Goal: Transaction & Acquisition: Purchase product/service

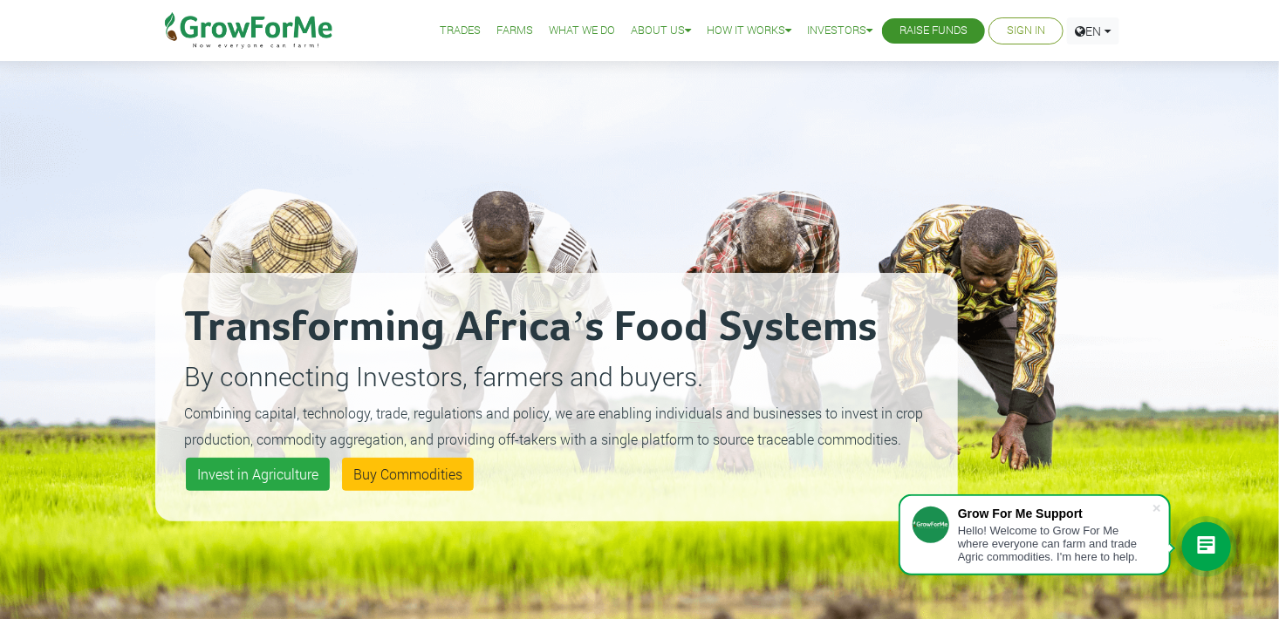
click at [1029, 38] on link "Sign In" at bounding box center [1026, 31] width 38 height 18
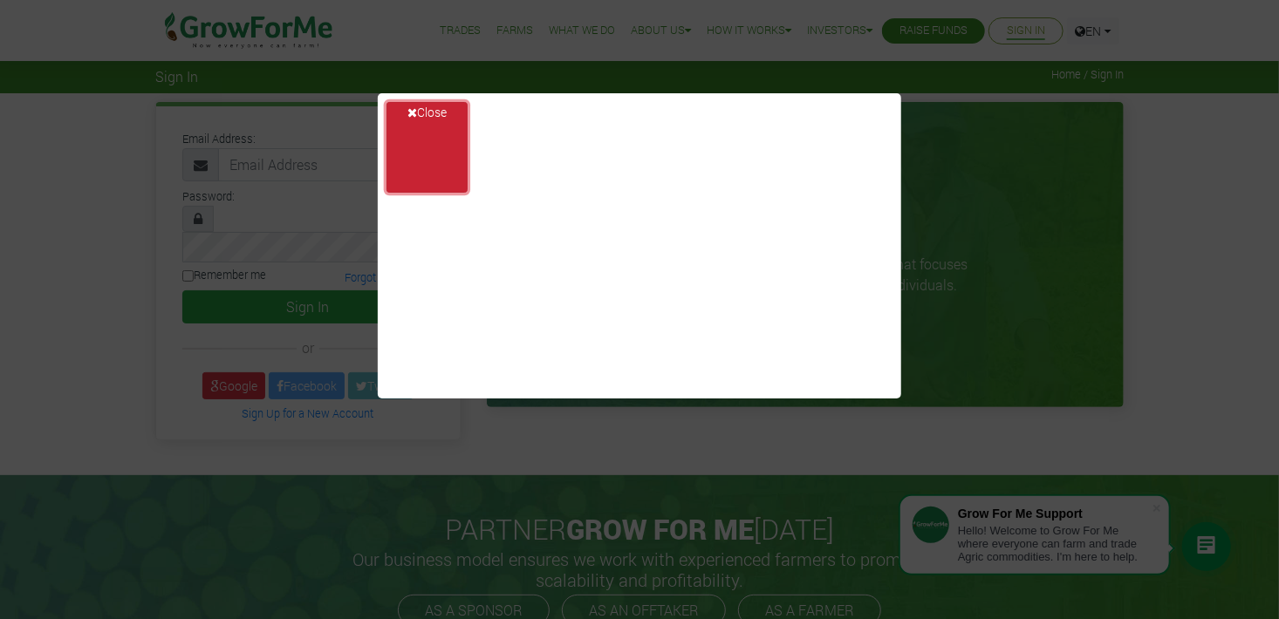
click at [414, 110] on button "Close" at bounding box center [426, 147] width 81 height 91
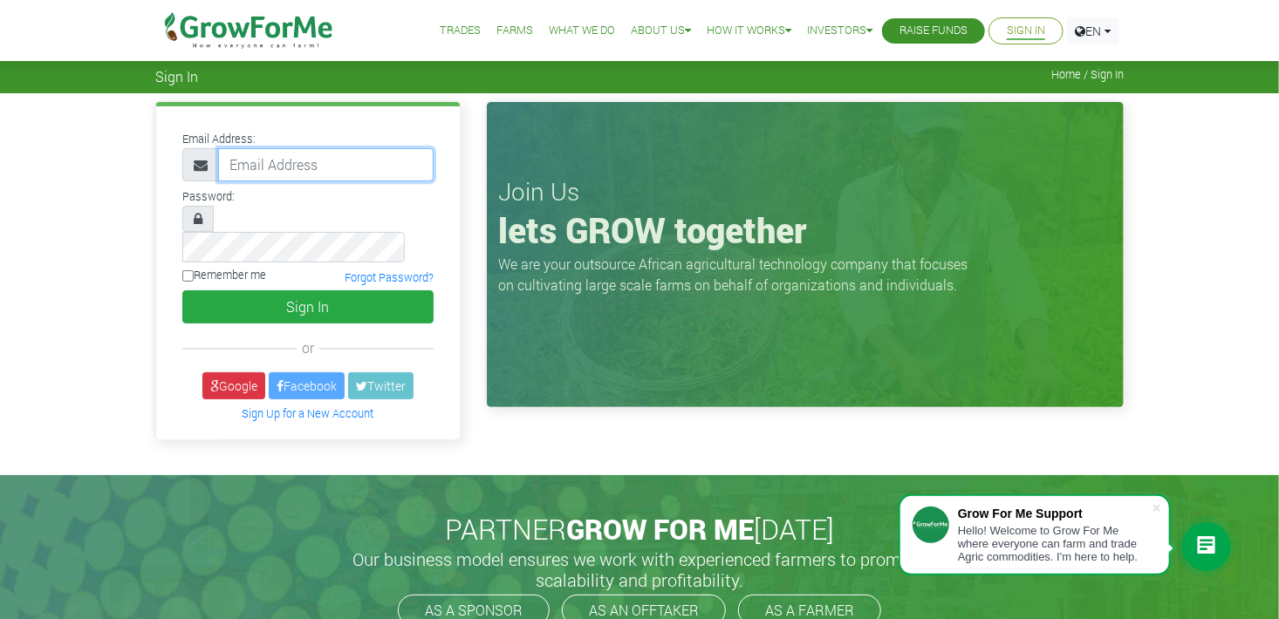
click at [271, 148] on input "email" at bounding box center [325, 164] width 215 height 33
click at [379, 120] on div at bounding box center [307, 116] width 277 height 21
click at [338, 165] on input "email" at bounding box center [325, 164] width 215 height 33
type input "233551149981@growforme.com"
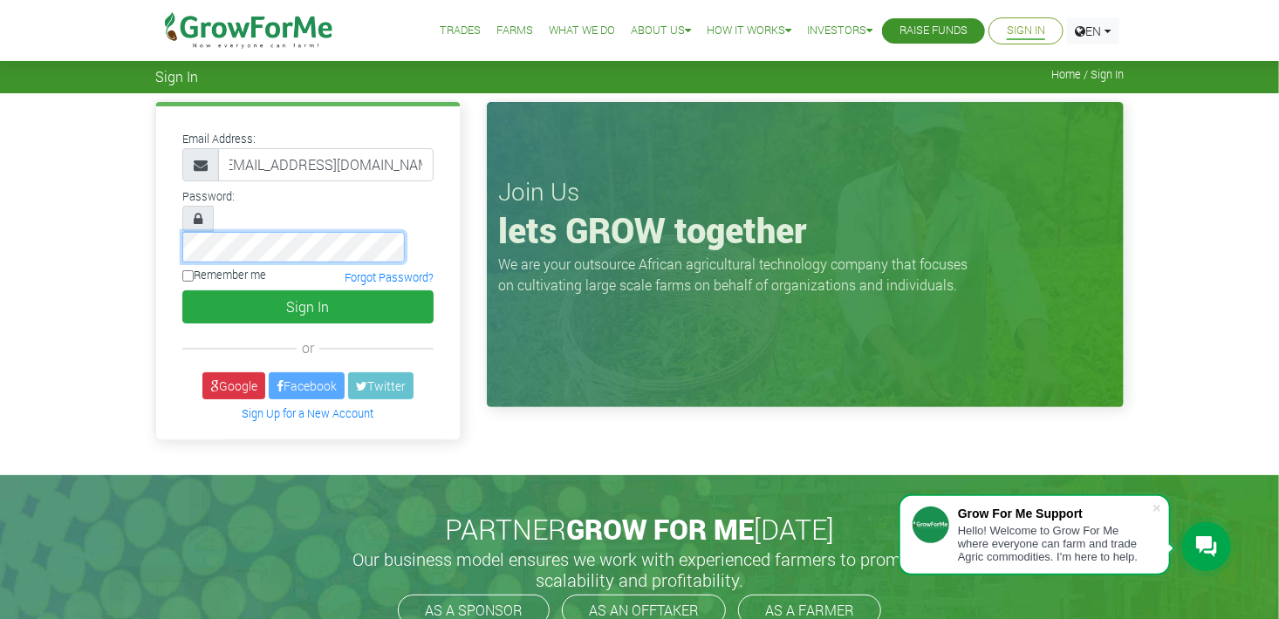
scroll to position [0, 0]
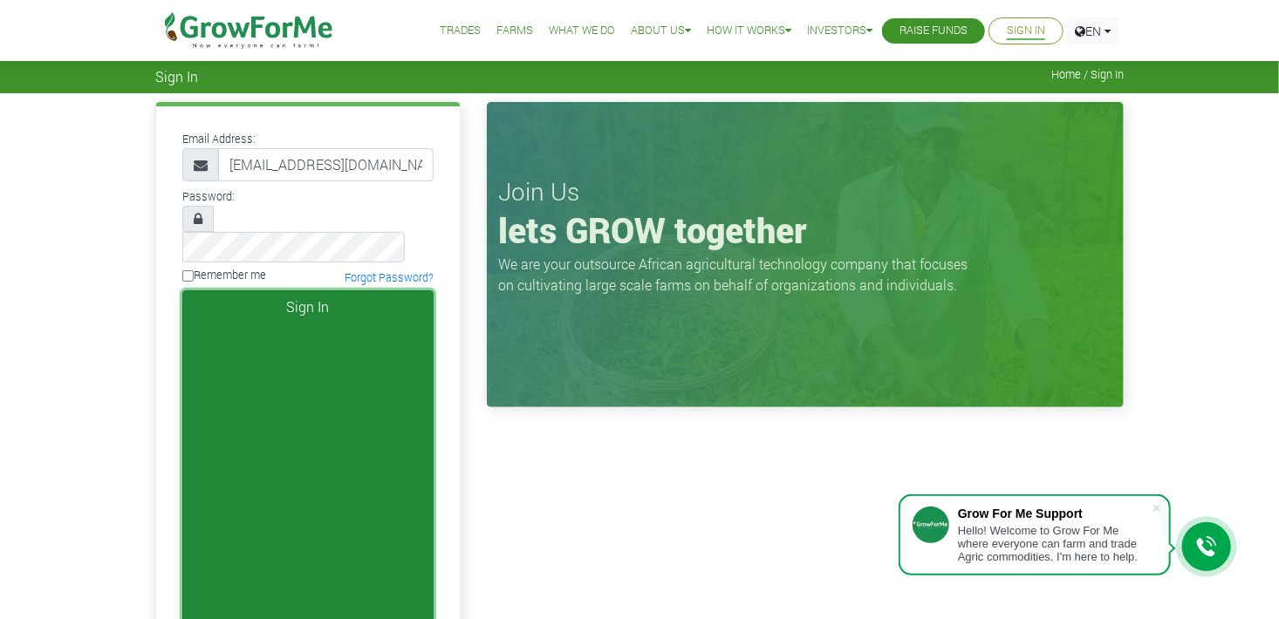
click at [361, 290] on button "Sign In" at bounding box center [307, 486] width 251 height 393
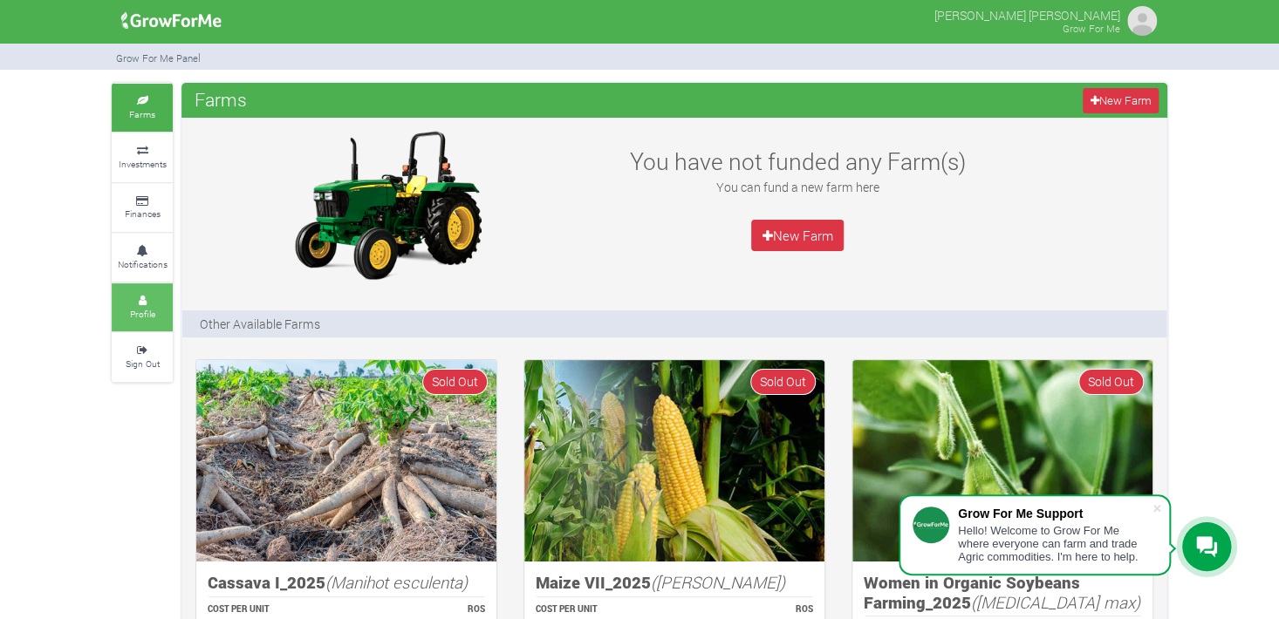
click at [147, 324] on link "Profile" at bounding box center [142, 308] width 61 height 48
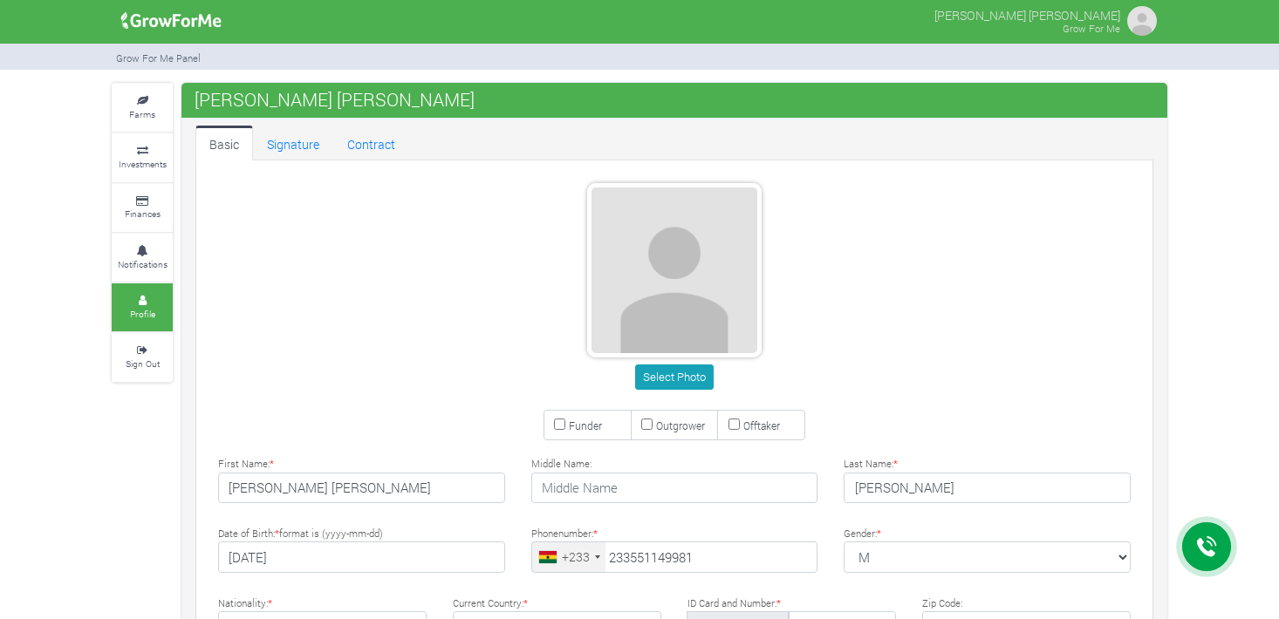
scroll to position [147, 0]
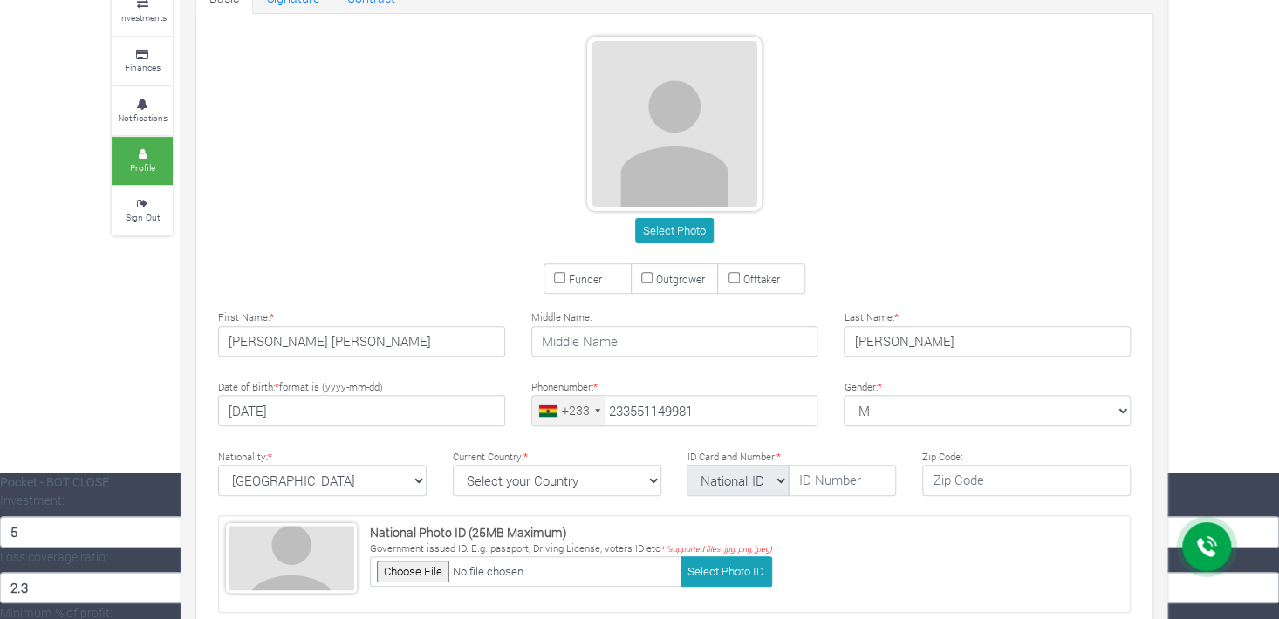
type input "55 114 9981"
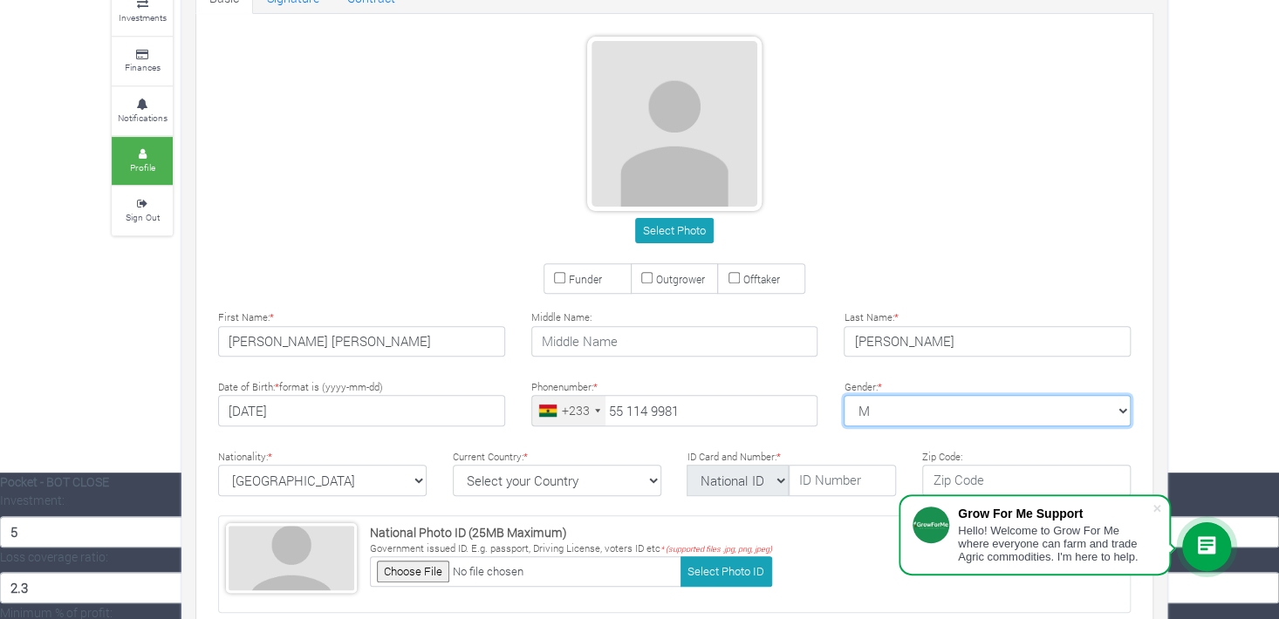
click at [883, 403] on select "M [DEMOGRAPHIC_DATA] [DEMOGRAPHIC_DATA]" at bounding box center [987, 410] width 287 height 31
click at [883, 403] on select "M Female Male" at bounding box center [987, 410] width 287 height 31
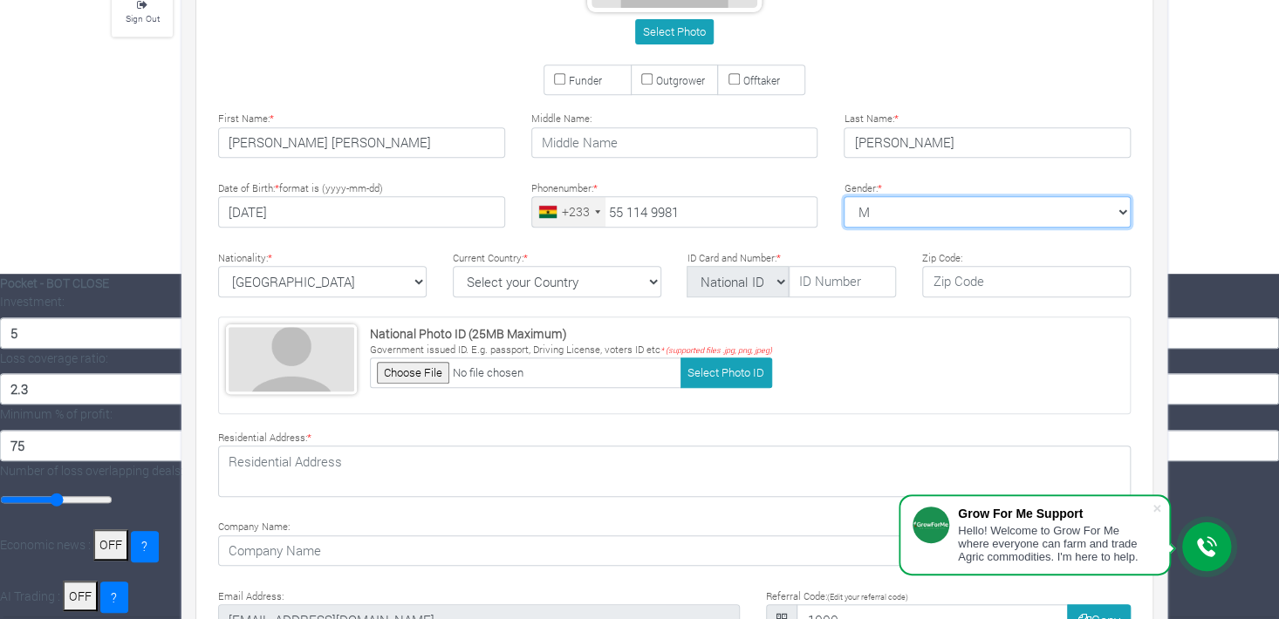
scroll to position [345, 0]
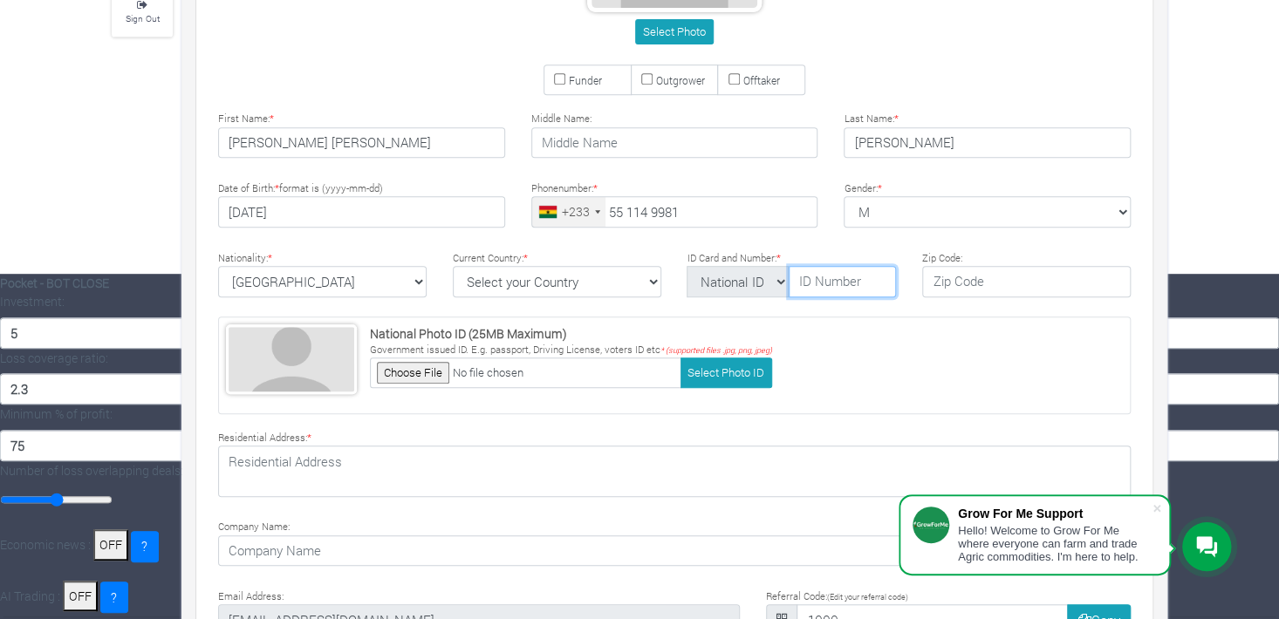
click at [827, 284] on input "text" at bounding box center [842, 281] width 107 height 31
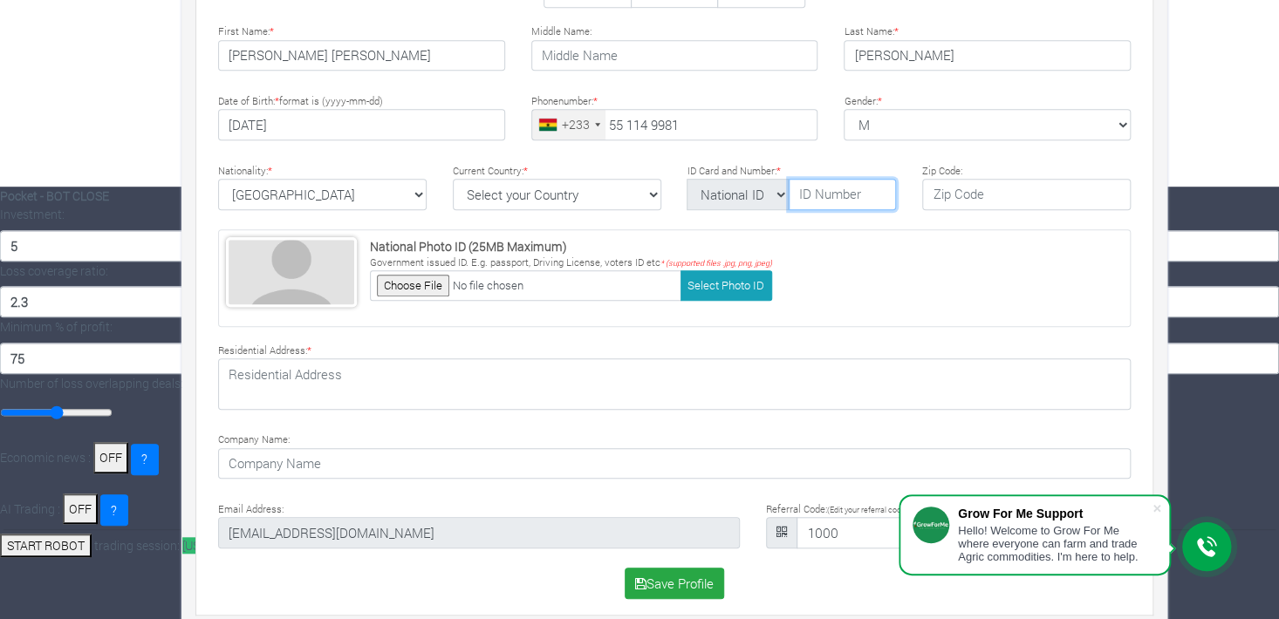
scroll to position [0, 0]
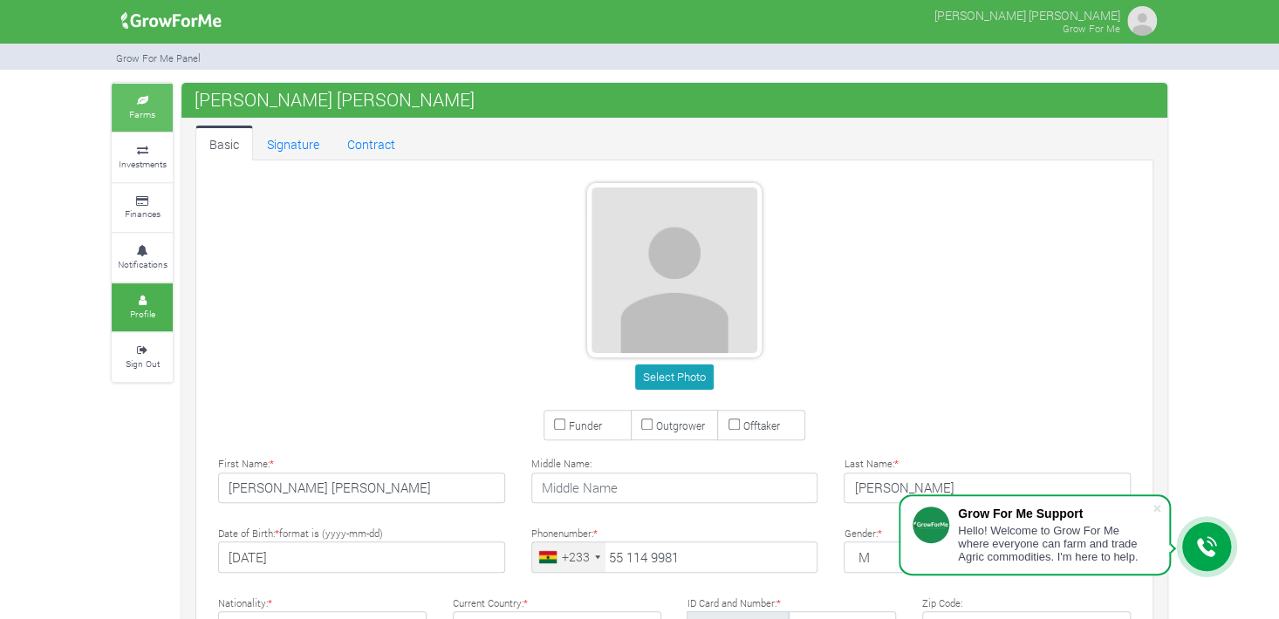
click at [150, 117] on small "Farms" at bounding box center [142, 114] width 26 height 12
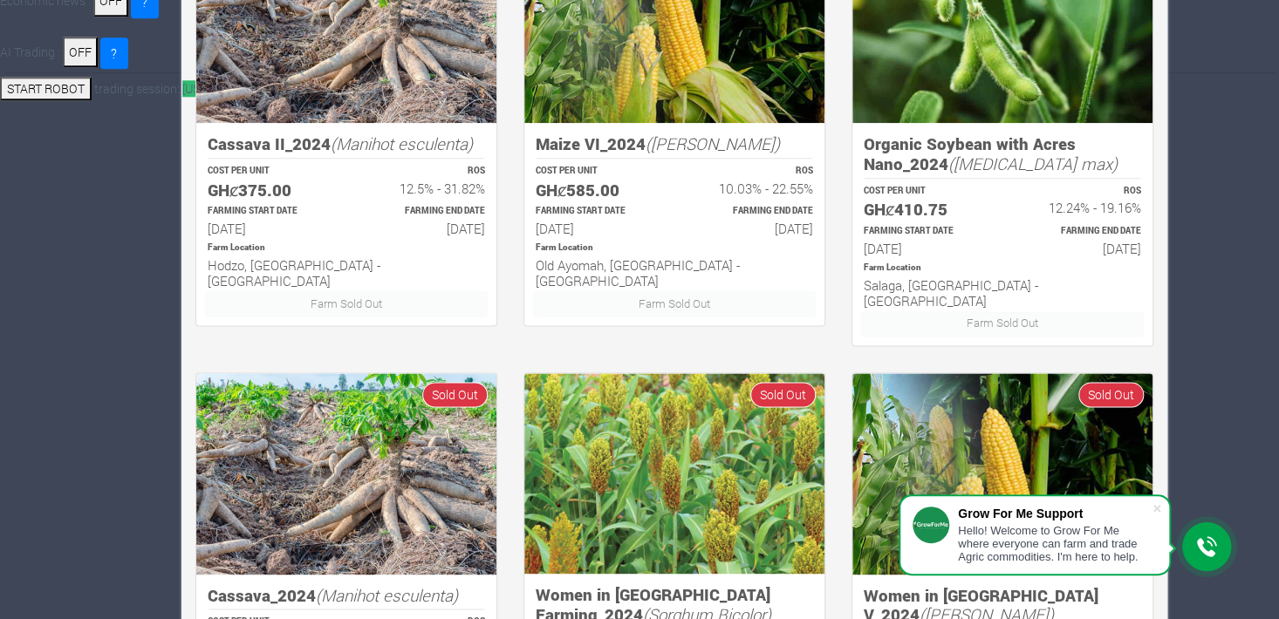
scroll to position [1078, 0]
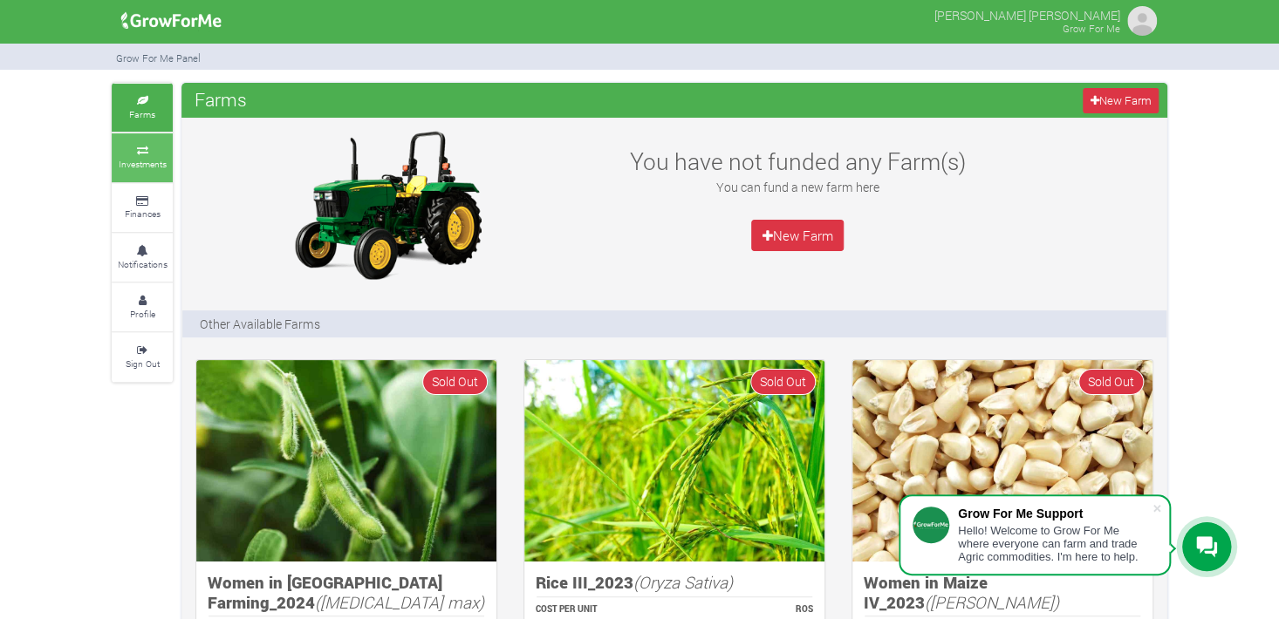
click at [151, 160] on small "Investments" at bounding box center [143, 164] width 48 height 12
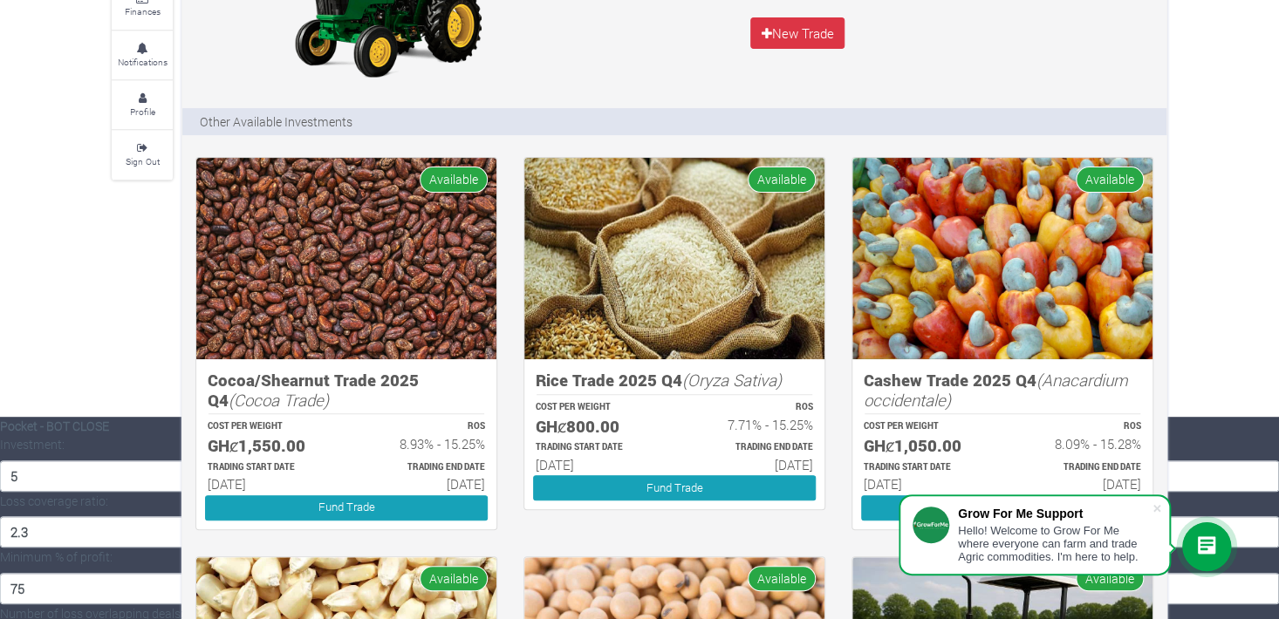
scroll to position [202, 0]
click at [664, 373] on h5 "Rice Trade 2025 Q4 (Oryza Sativa)" at bounding box center [674, 381] width 277 height 20
click at [564, 439] on div "TRADING START DATE 01st Oct 2025" at bounding box center [597, 457] width 154 height 37
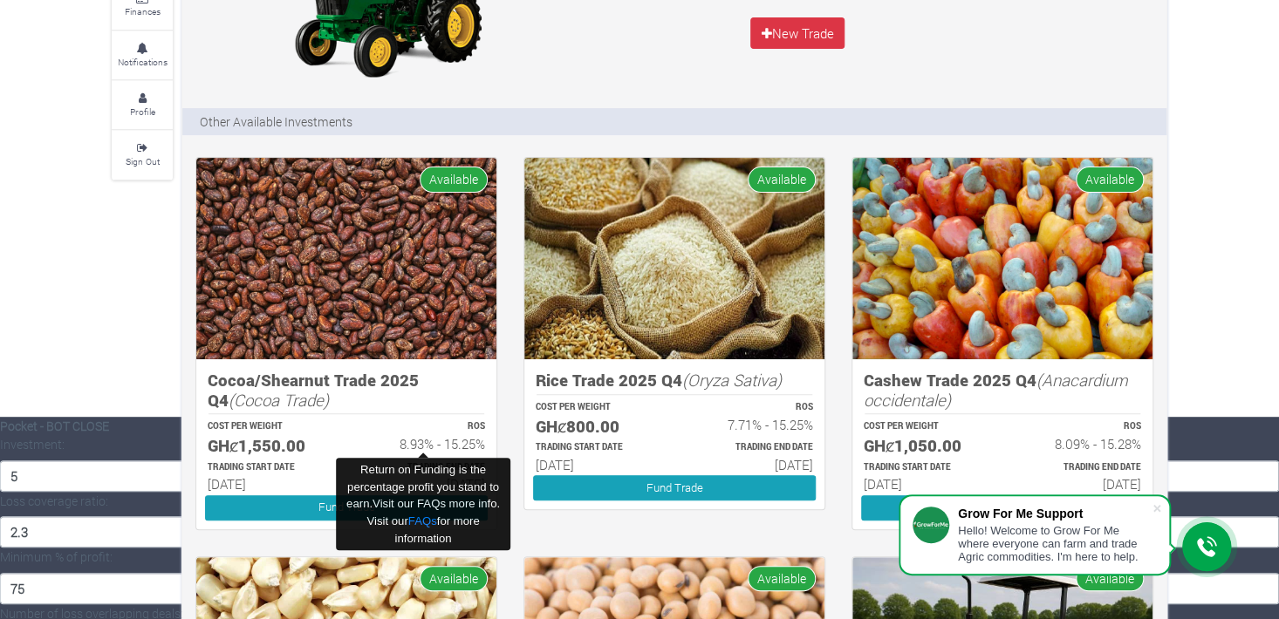
click at [430, 443] on h6 "8.93% - 15.25%" at bounding box center [423, 444] width 123 height 16
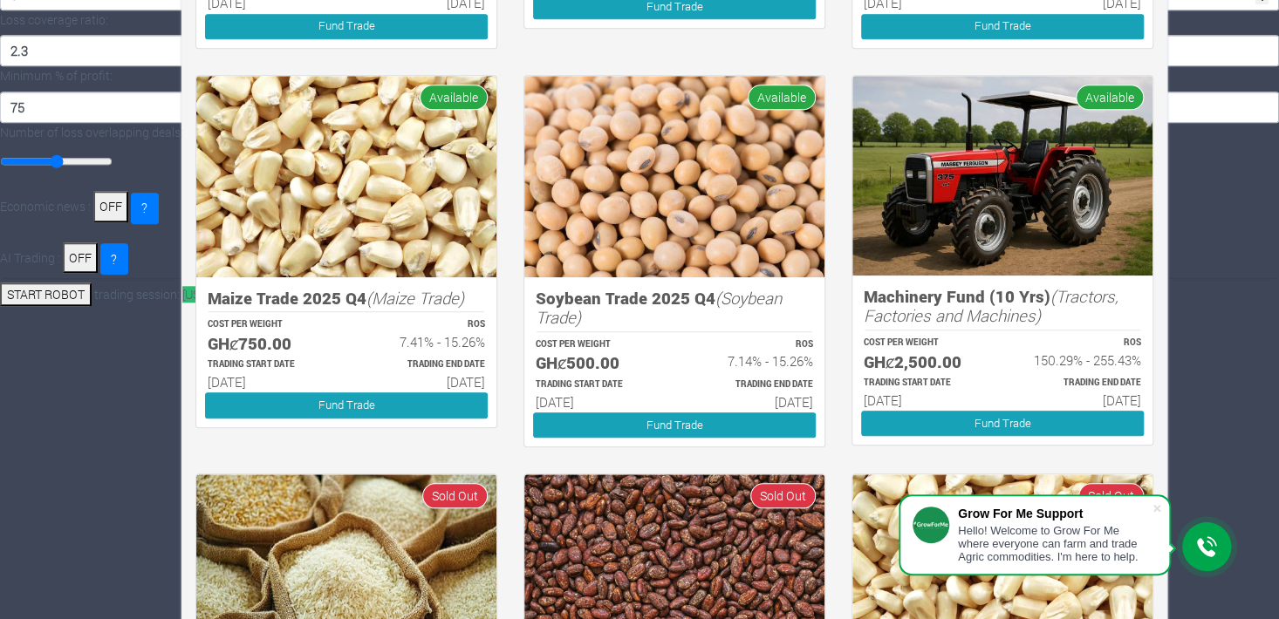
scroll to position [683, 0]
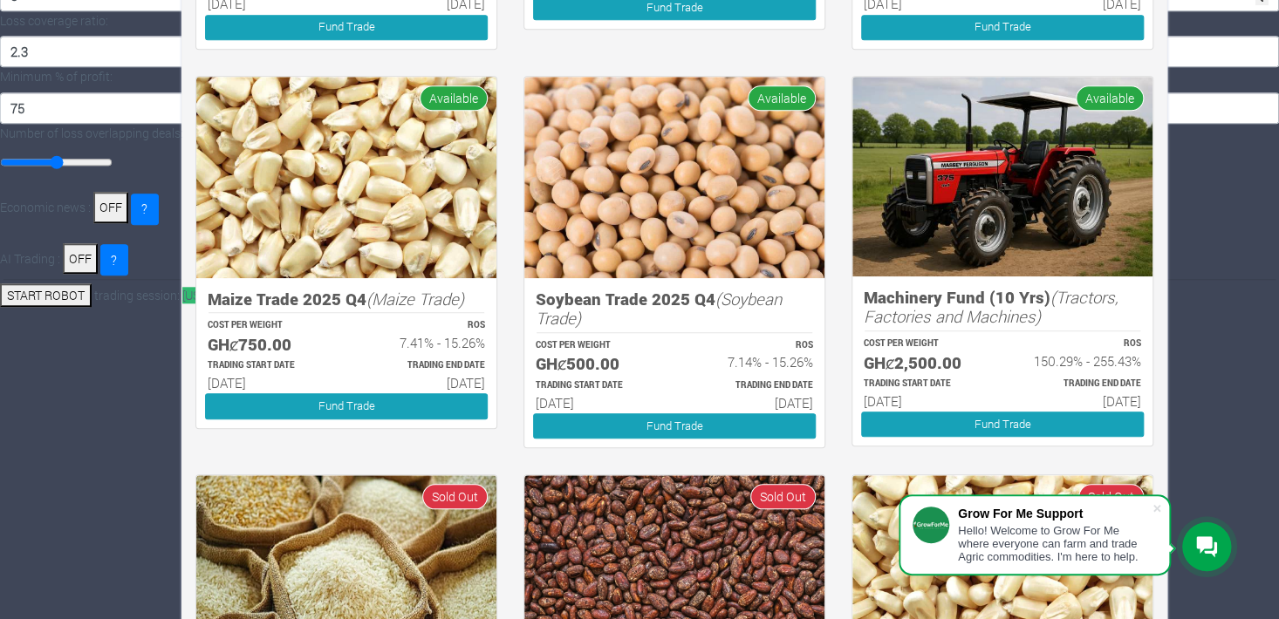
click at [981, 163] on img at bounding box center [1002, 177] width 300 height 200
click at [899, 361] on h5 "GHȼ2,500.00" at bounding box center [925, 363] width 123 height 20
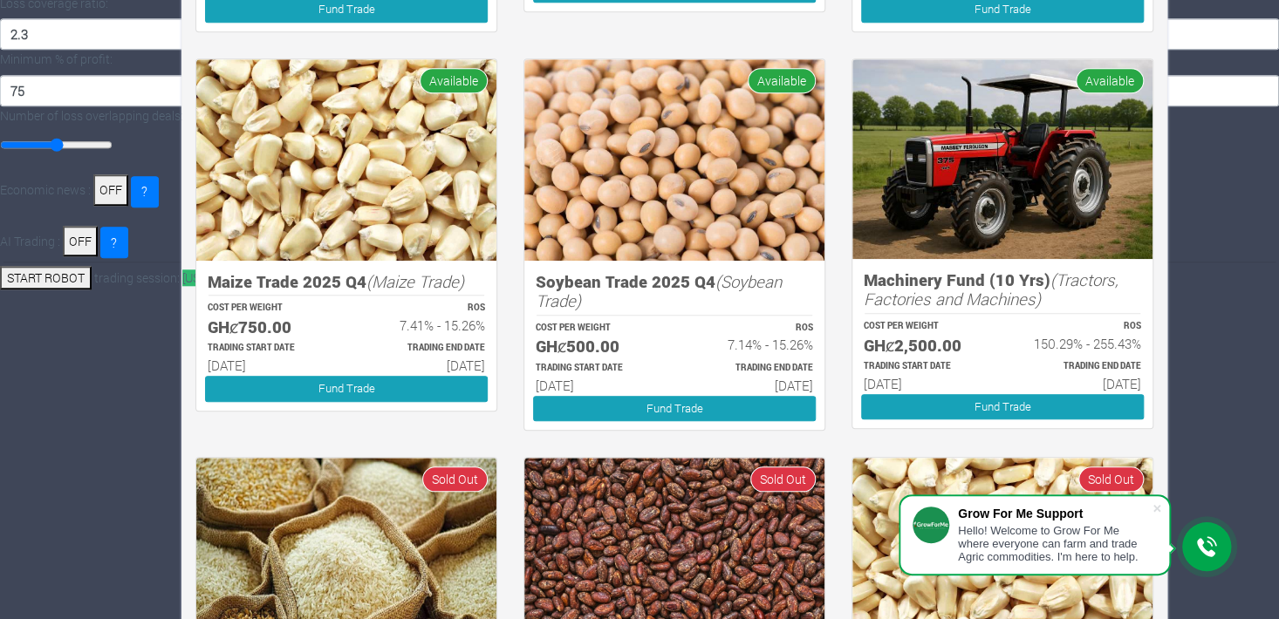
scroll to position [670, 0]
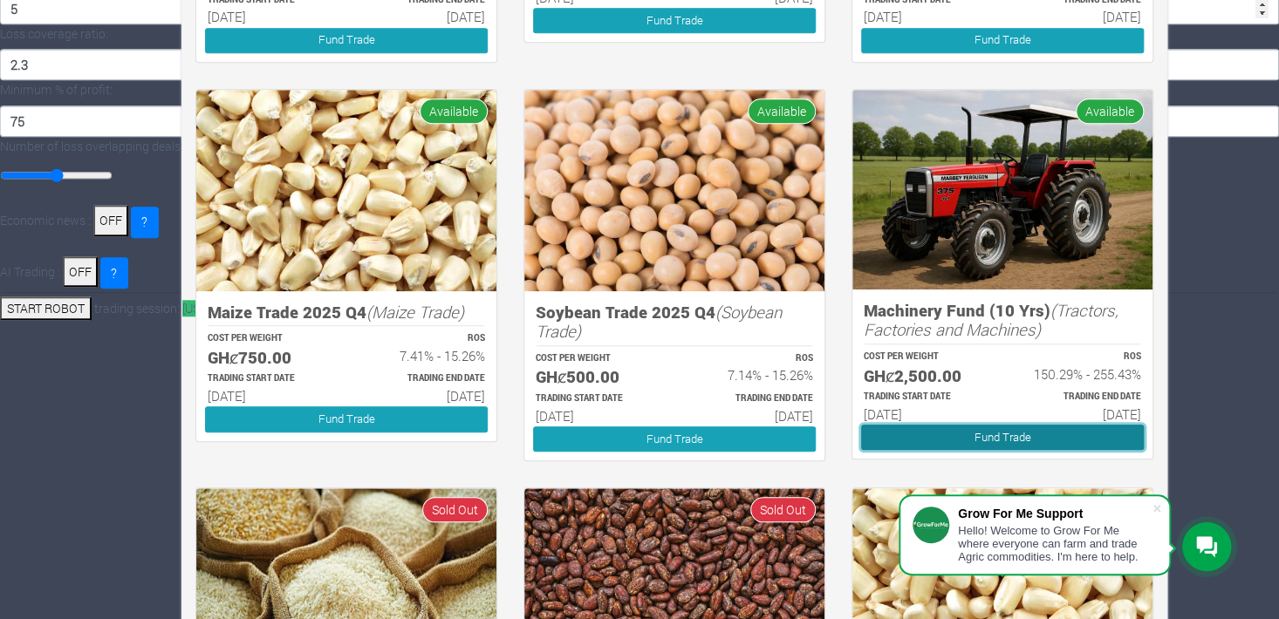
click at [988, 434] on link "Fund Trade" at bounding box center [1002, 437] width 283 height 25
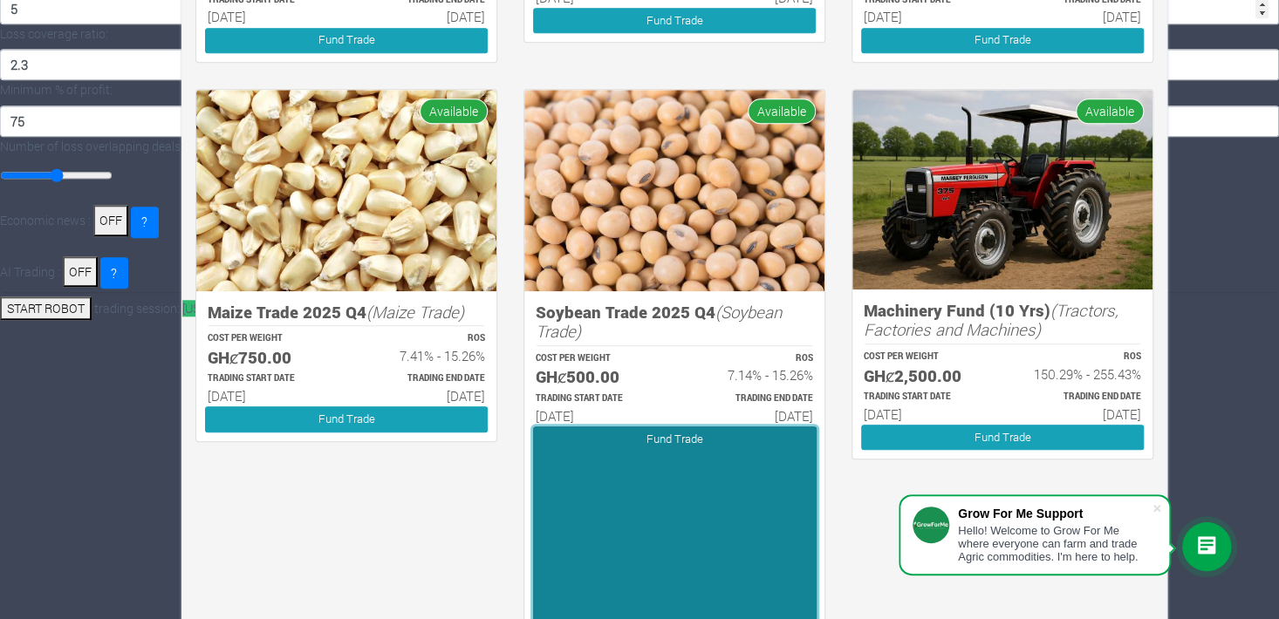
click at [671, 427] on link "Fund Trade" at bounding box center [675, 586] width 284 height 318
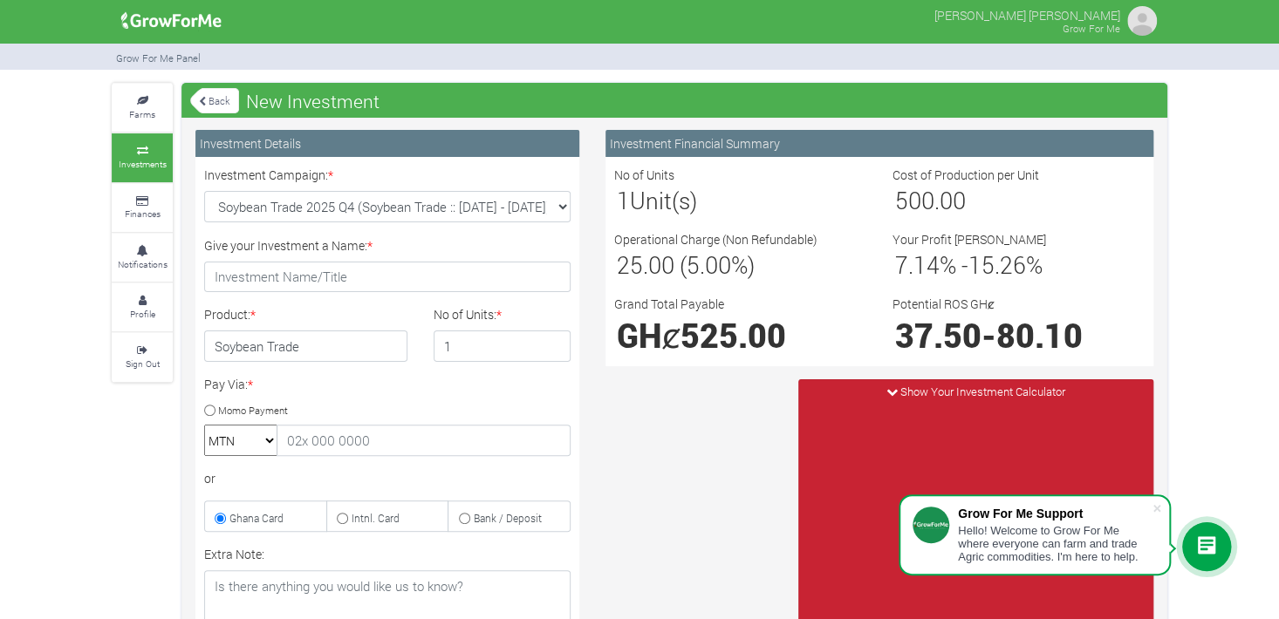
click at [984, 391] on span "Show Your Investment Calculator" at bounding box center [982, 392] width 165 height 16
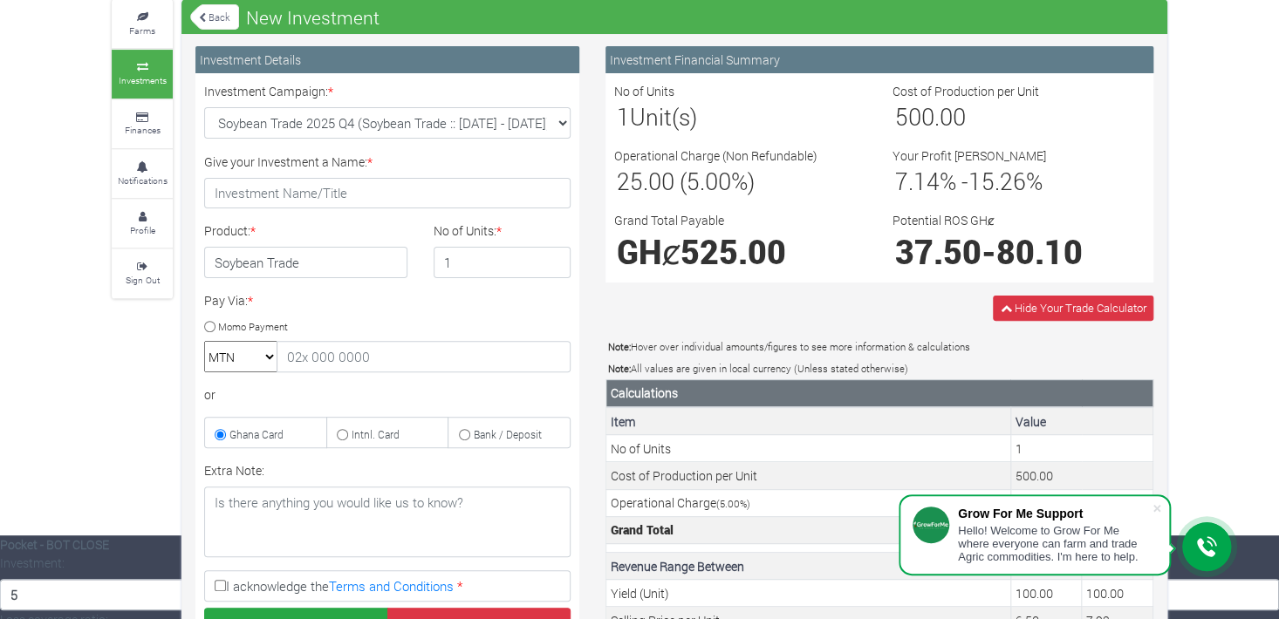
scroll to position [83, 0]
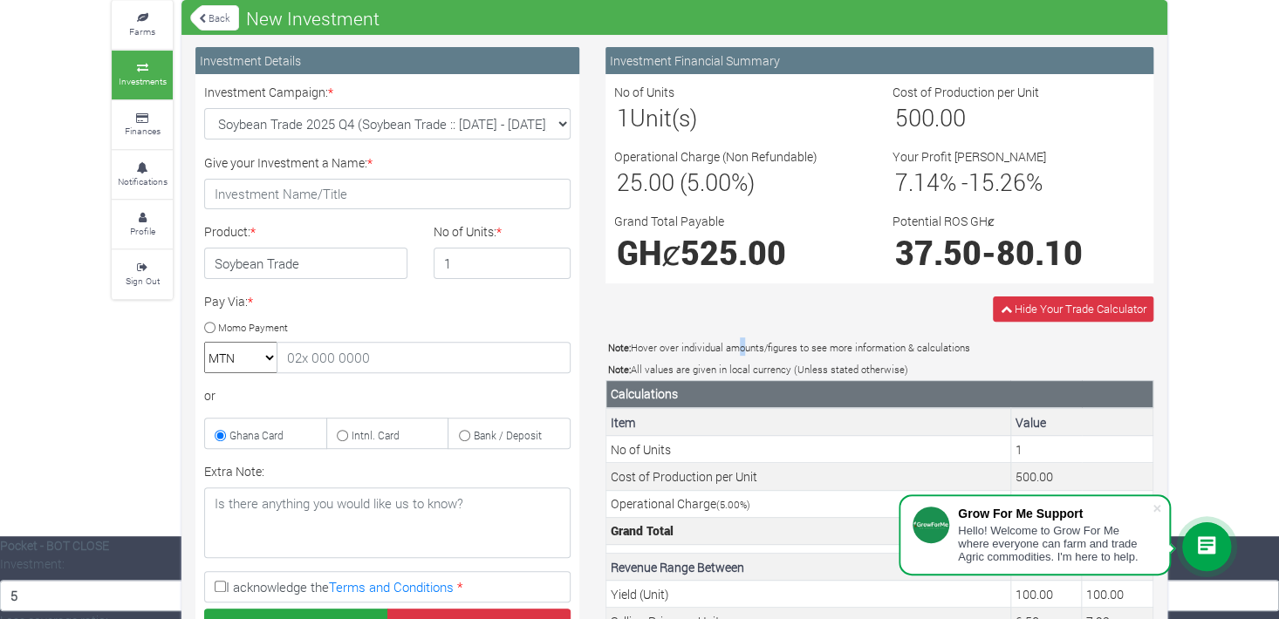
drag, startPoint x: 816, startPoint y: 311, endPoint x: 735, endPoint y: 323, distance: 81.2
click at [735, 323] on div "Investment Financial Summary No of Units 1 Unit(s) Cost of Production per Unit …" at bounding box center [879, 479] width 574 height 864
click at [836, 383] on th "Calculations" at bounding box center [879, 394] width 547 height 28
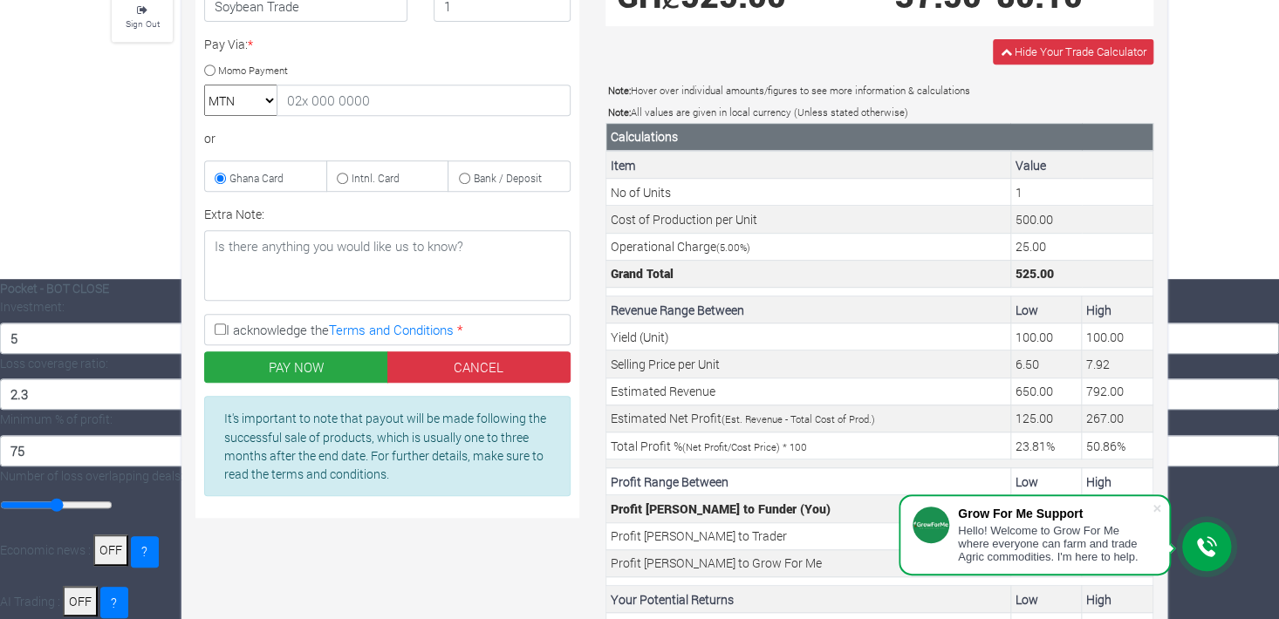
scroll to position [396, 0]
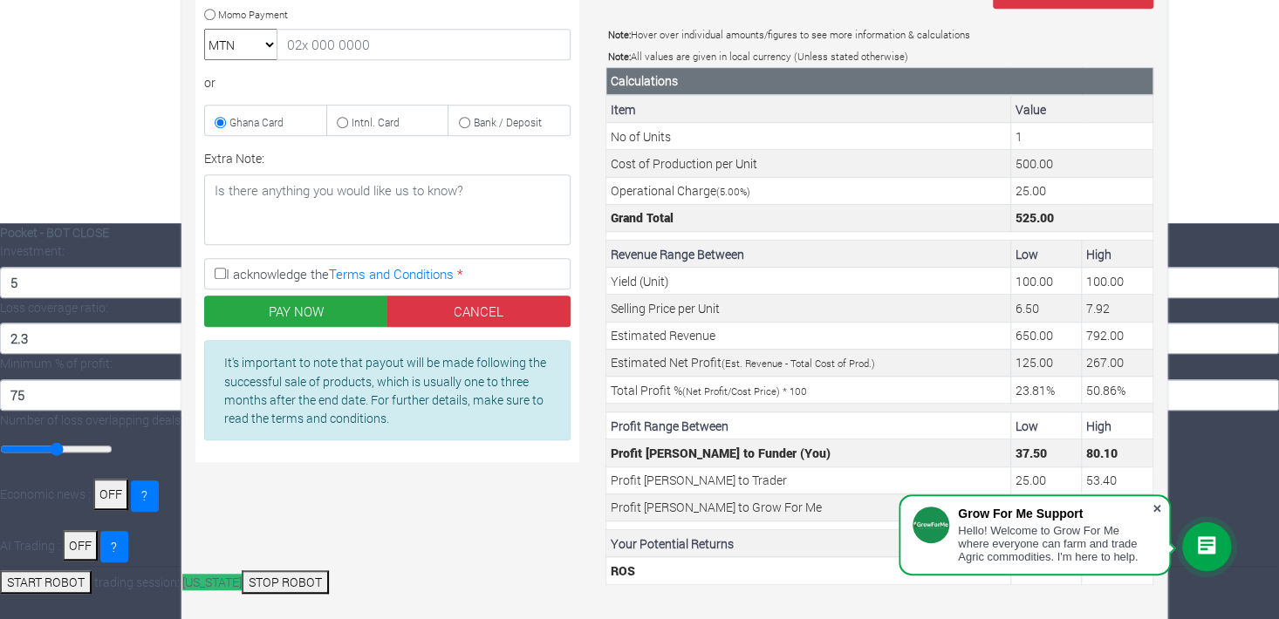
click at [1154, 505] on span at bounding box center [1156, 508] width 17 height 17
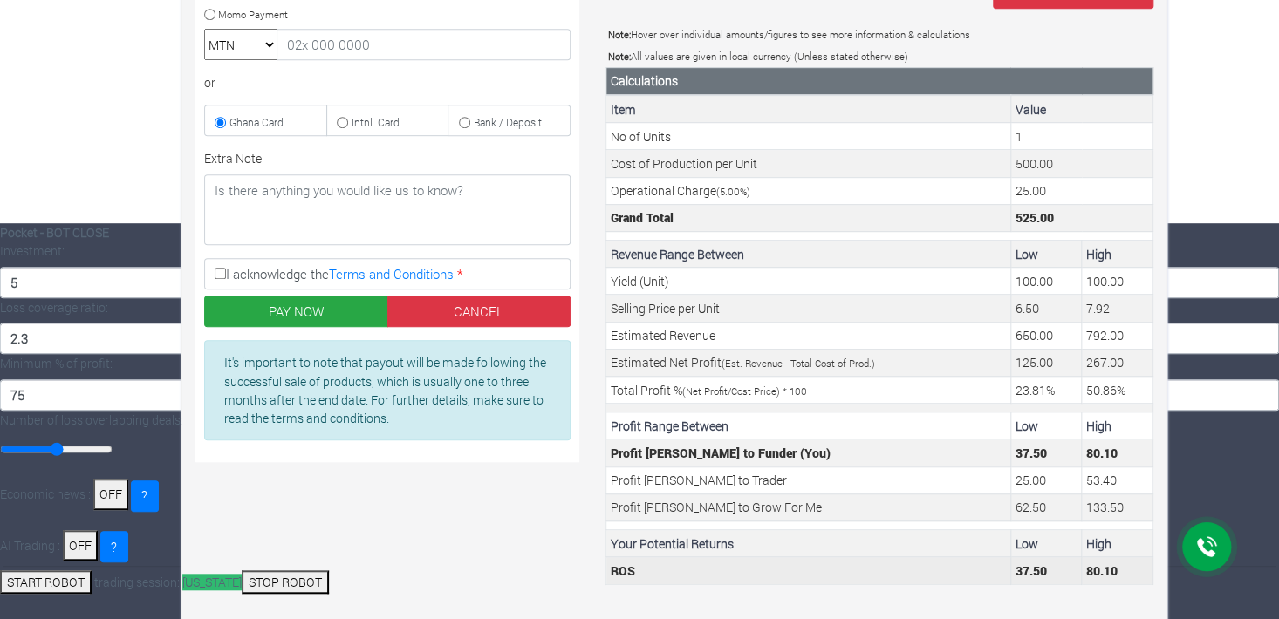
click at [1075, 557] on td "37.50" at bounding box center [1046, 570] width 72 height 27
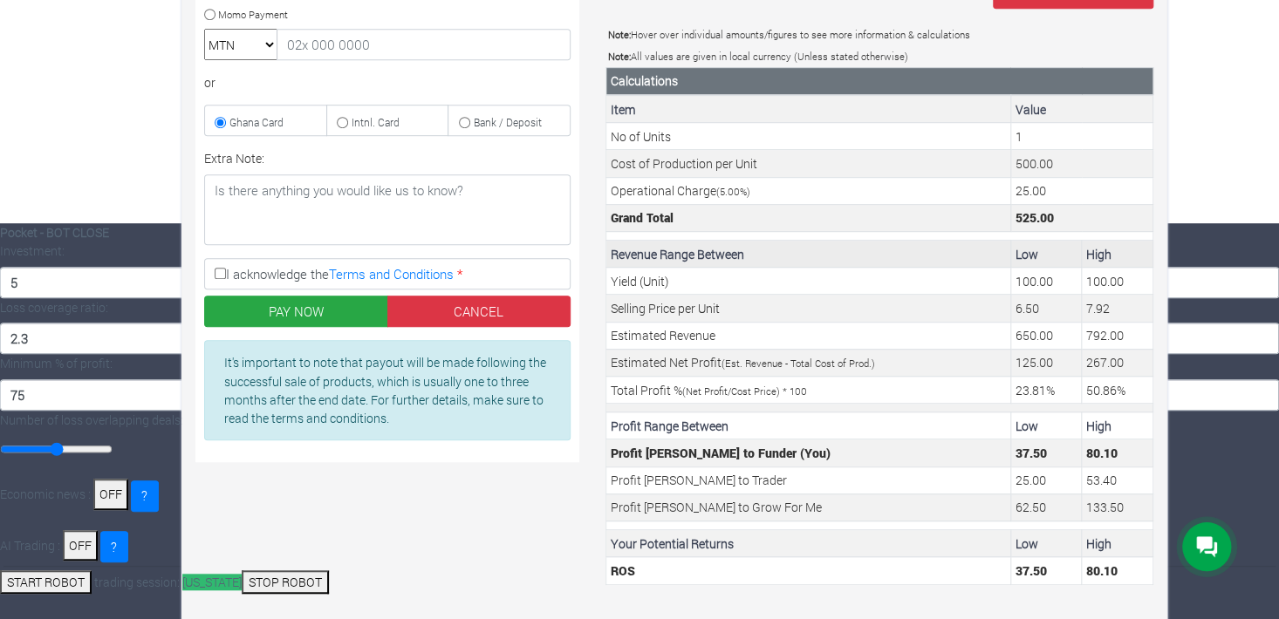
scroll to position [0, 0]
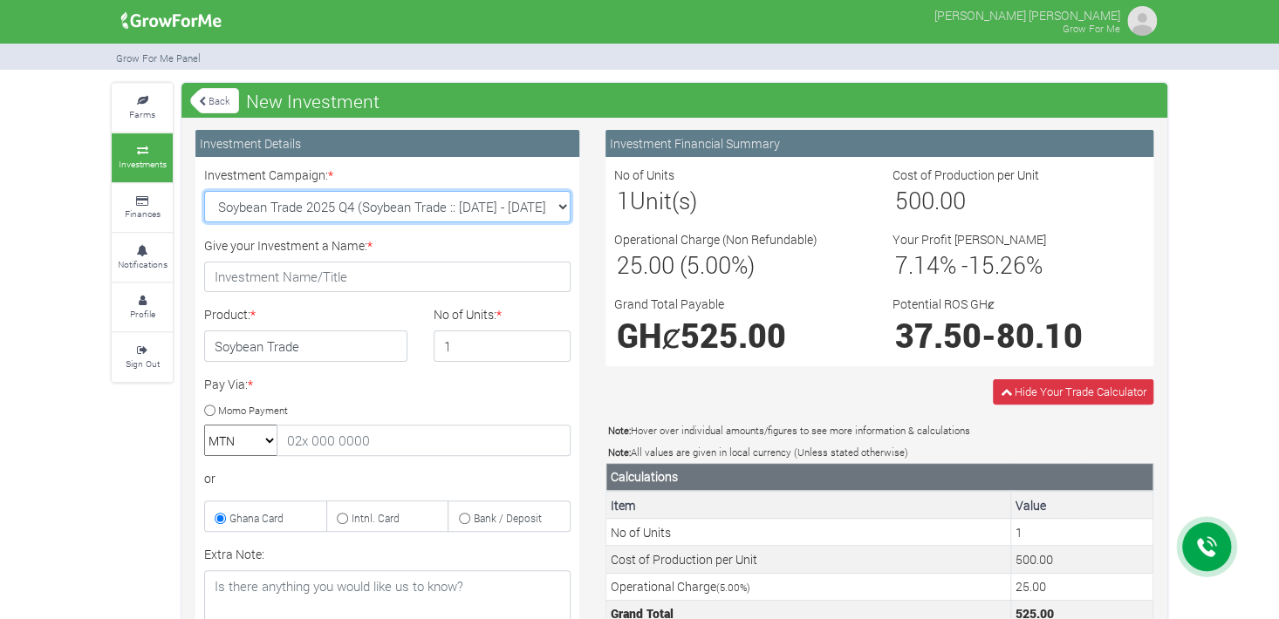
click at [365, 202] on select "Soybean Trade 2025 Q4 (Soybean Trade :: 01st Oct 2025 - 31st Mar 2026) Maize Tr…" at bounding box center [387, 206] width 366 height 31
select select "43"
click at [204, 191] on select "Soybean Trade 2025 Q4 (Soybean Trade :: 01st Oct 2025 - 31st Mar 2026) Maize Tr…" at bounding box center [387, 206] width 366 height 31
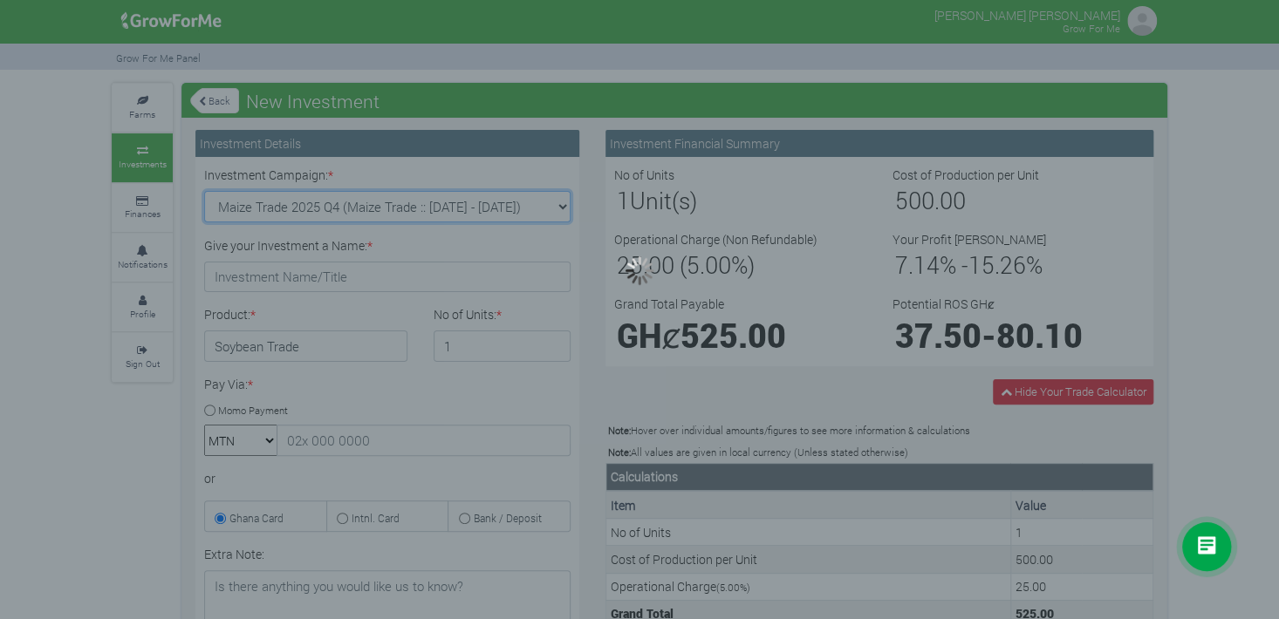
type input "1"
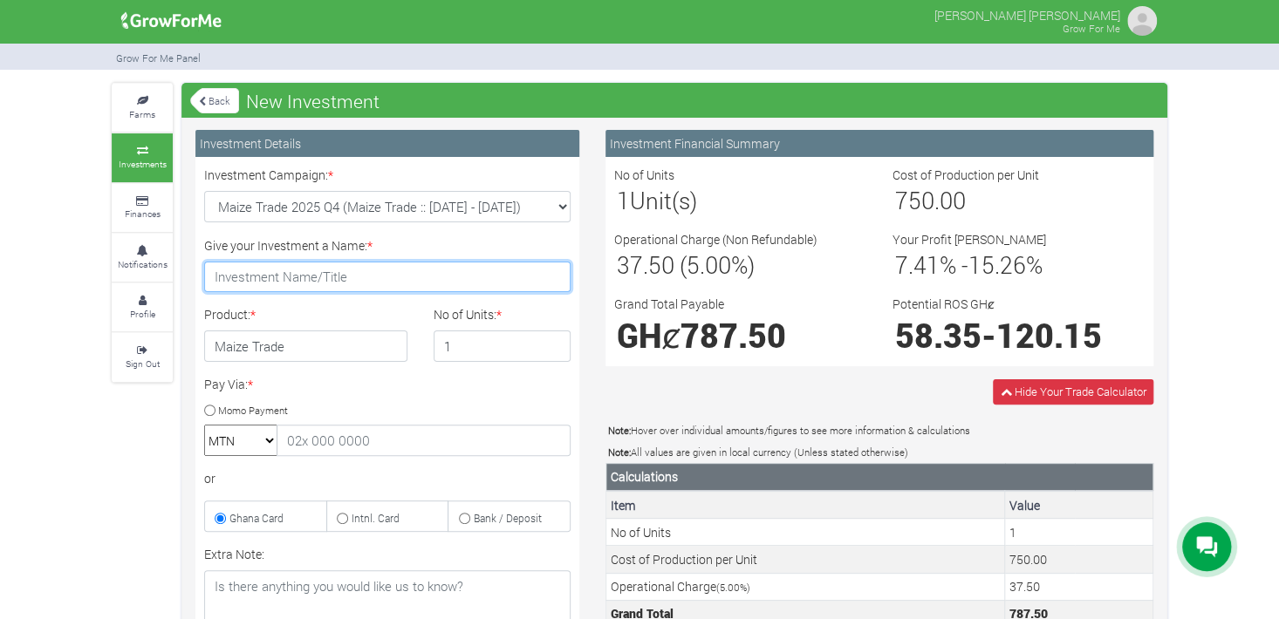
click at [441, 279] on input "Give your Investment a Name: *" at bounding box center [387, 277] width 366 height 31
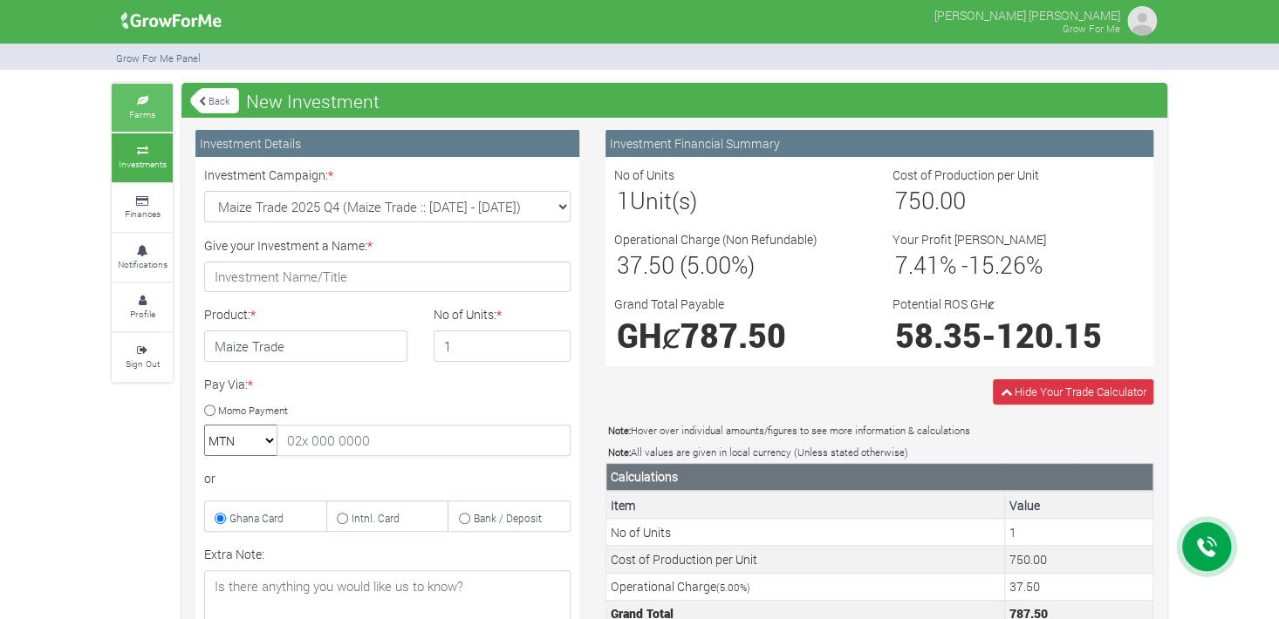
click at [132, 113] on small "Farms" at bounding box center [142, 114] width 26 height 12
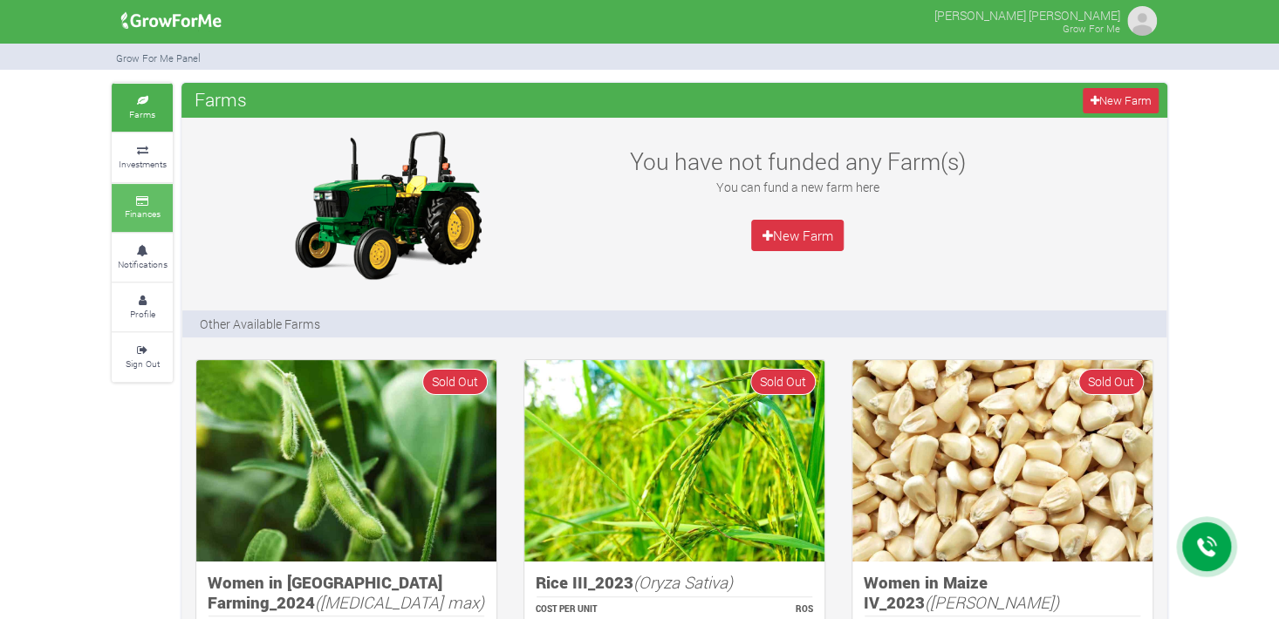
click at [147, 206] on link "Finances" at bounding box center [142, 208] width 61 height 48
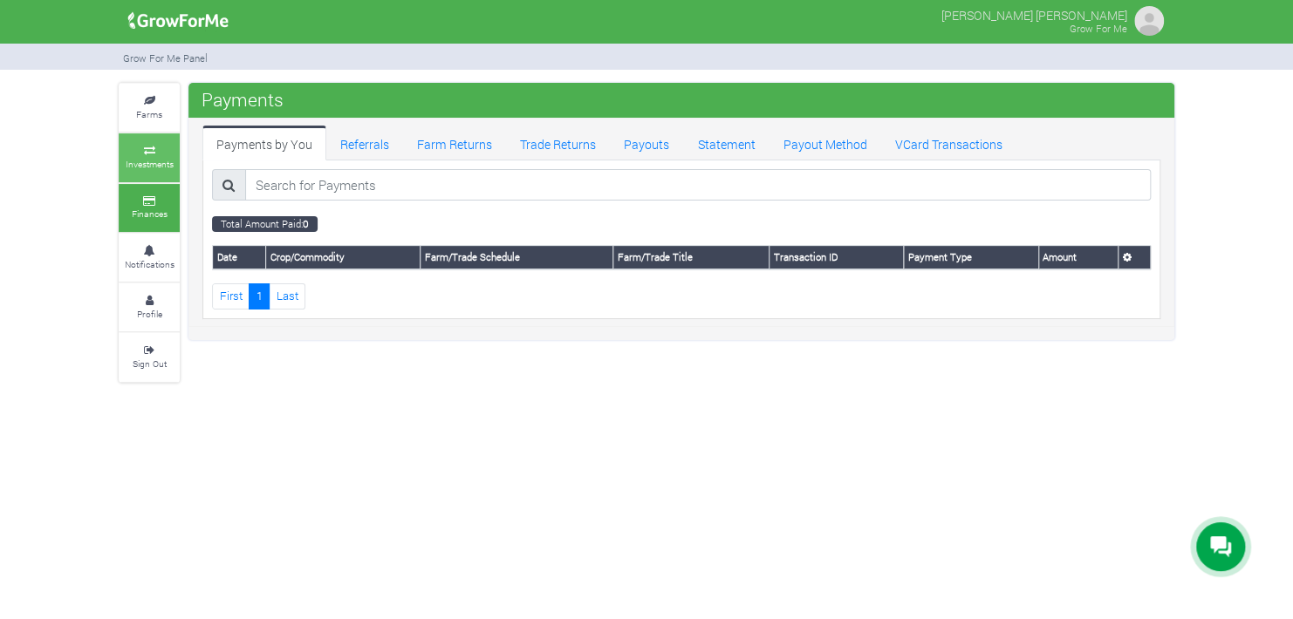
click at [147, 164] on small "Investments" at bounding box center [150, 164] width 48 height 12
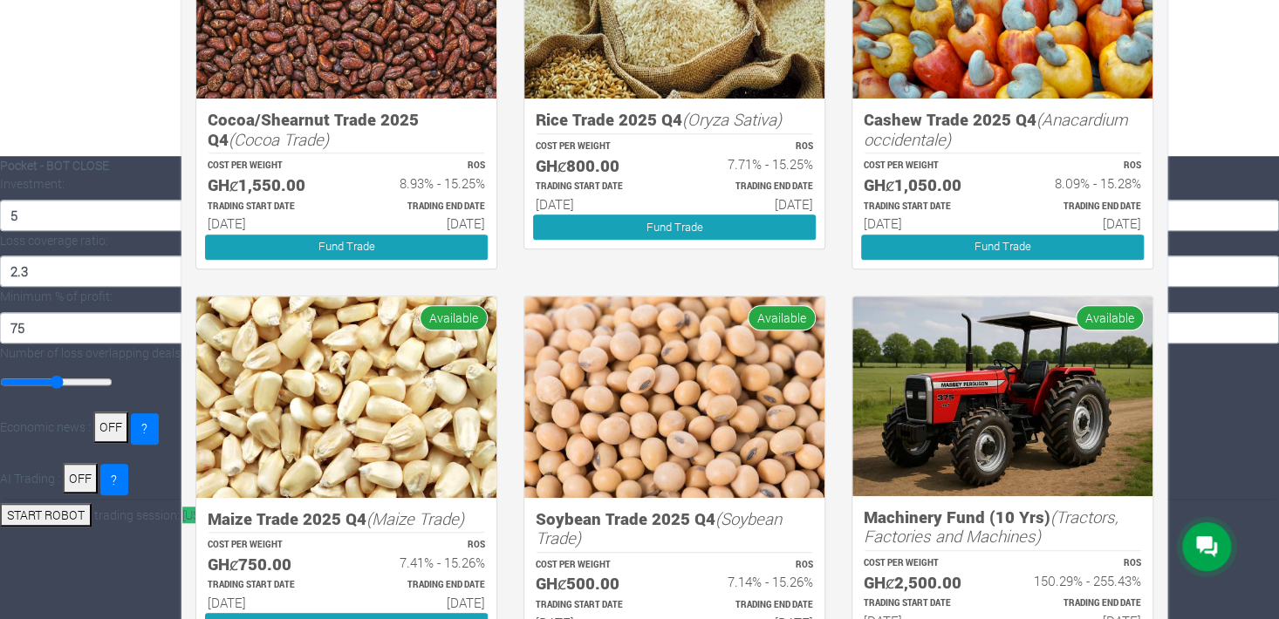
scroll to position [558, 0]
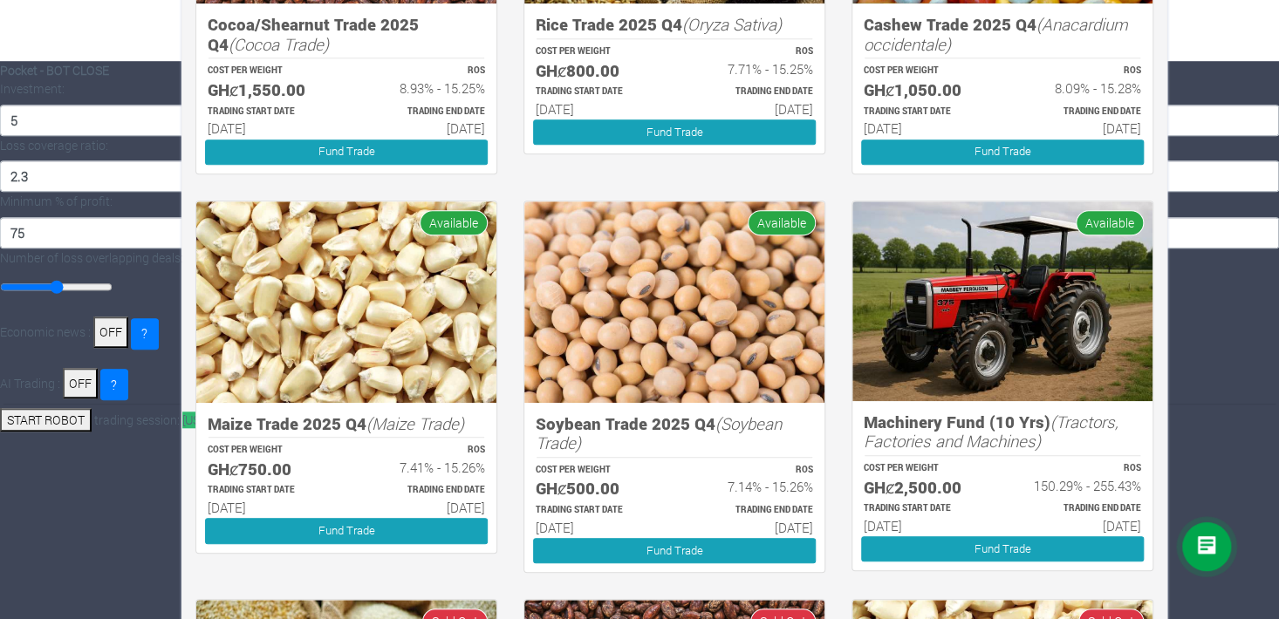
click at [1099, 416] on icon "(Tractors, Factories and Machines)" at bounding box center [991, 432] width 255 height 42
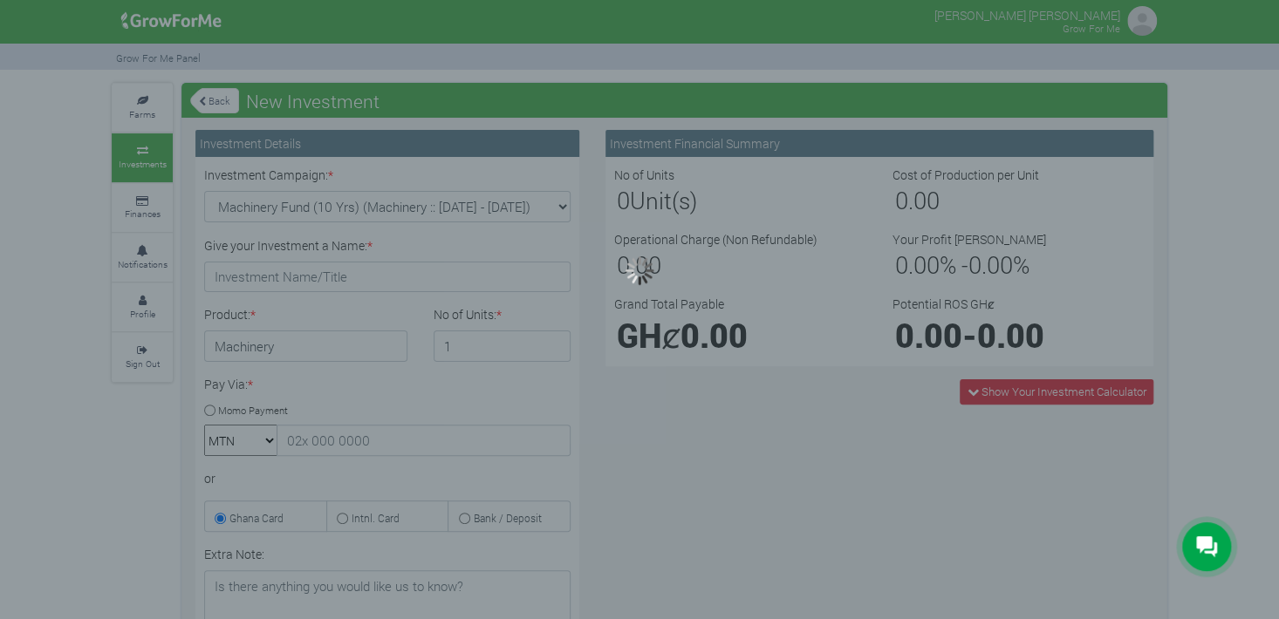
type input "1"
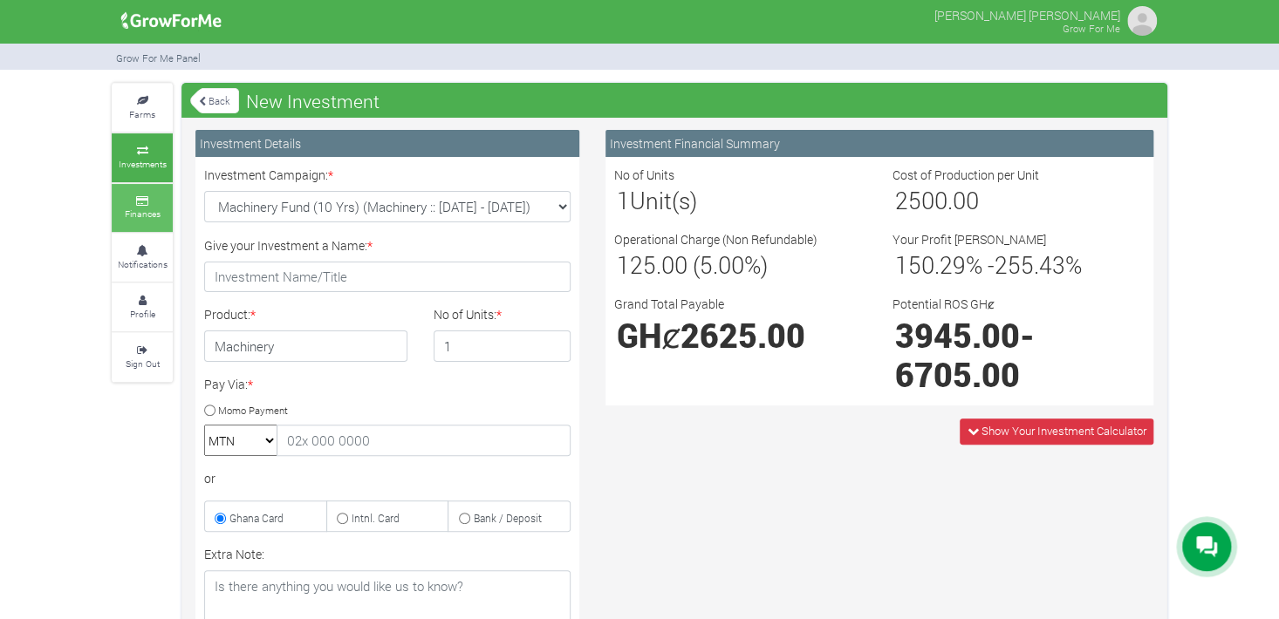
click at [147, 215] on small "Finances" at bounding box center [143, 214] width 36 height 12
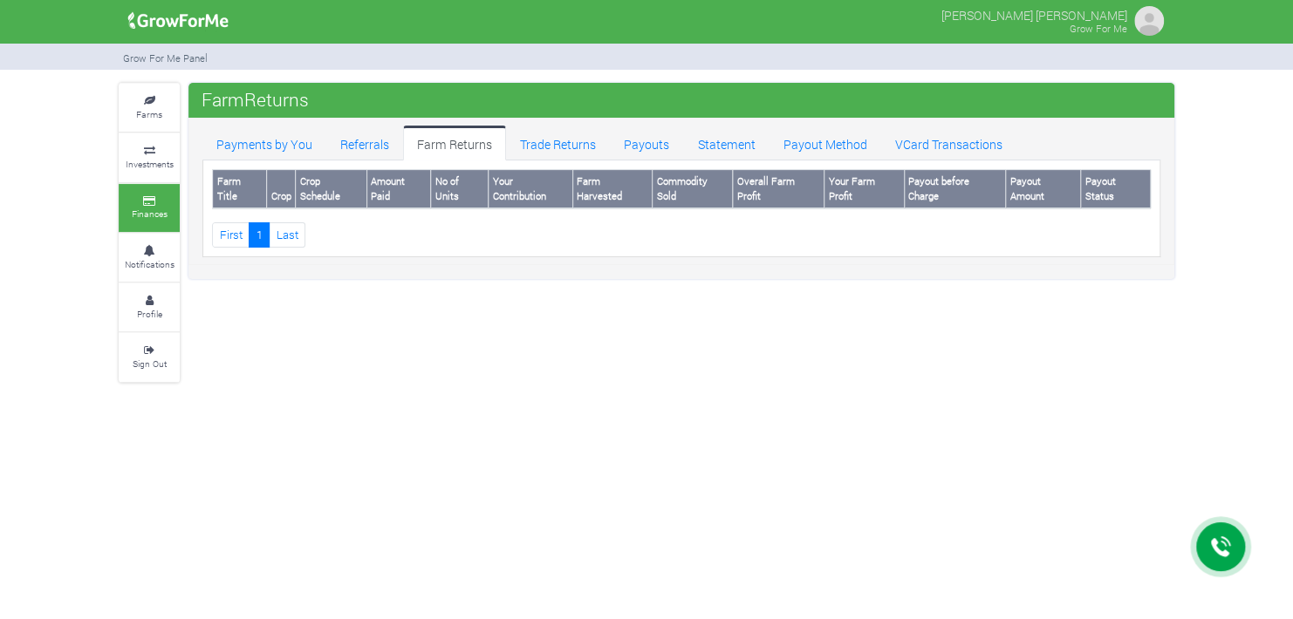
click at [610, 126] on link "Trade Returns" at bounding box center [558, 143] width 104 height 35
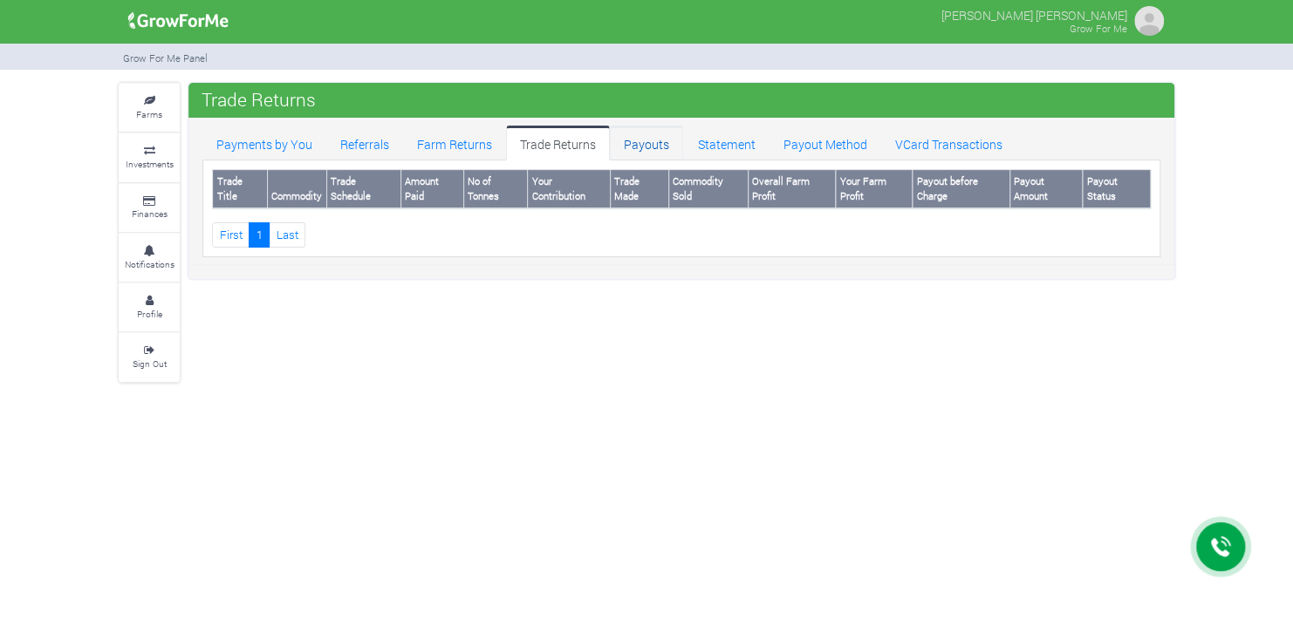
click at [683, 139] on link "Payouts" at bounding box center [646, 143] width 73 height 35
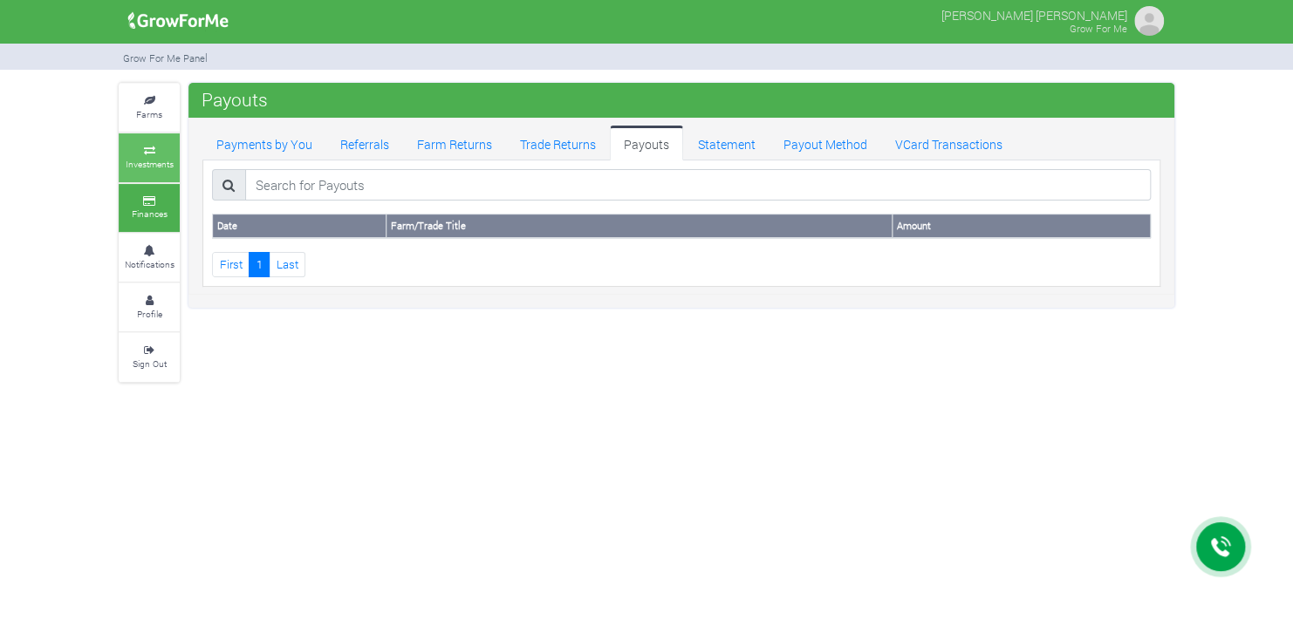
click at [157, 136] on link "Investments" at bounding box center [149, 157] width 61 height 48
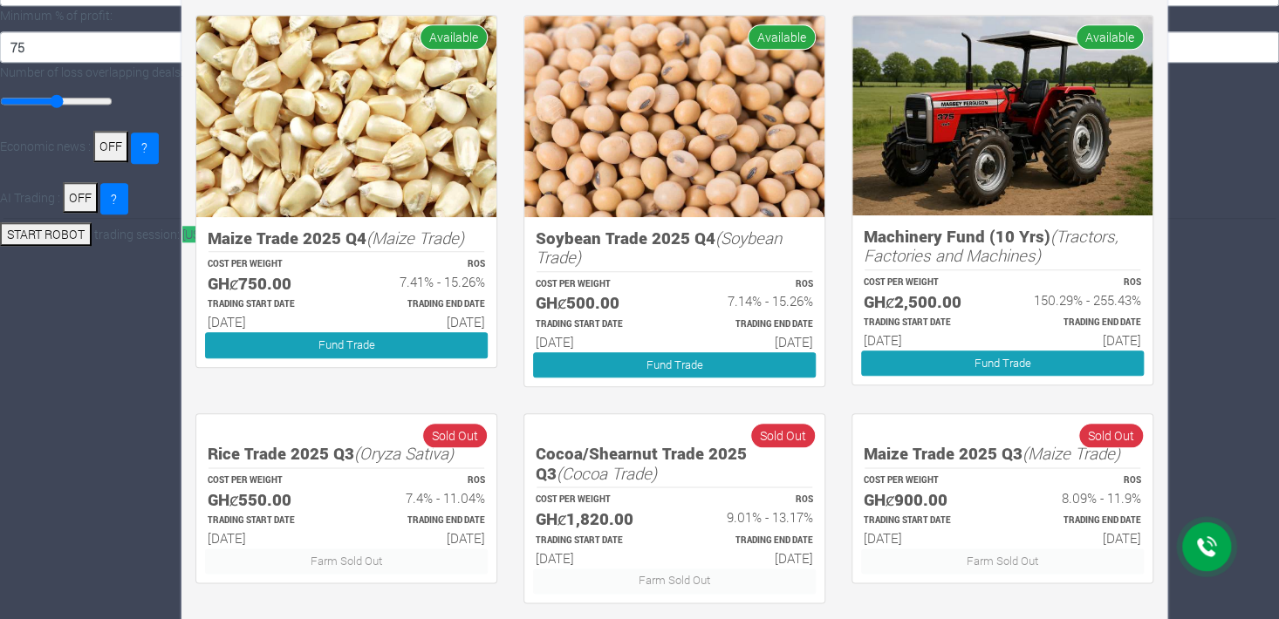
scroll to position [970, 0]
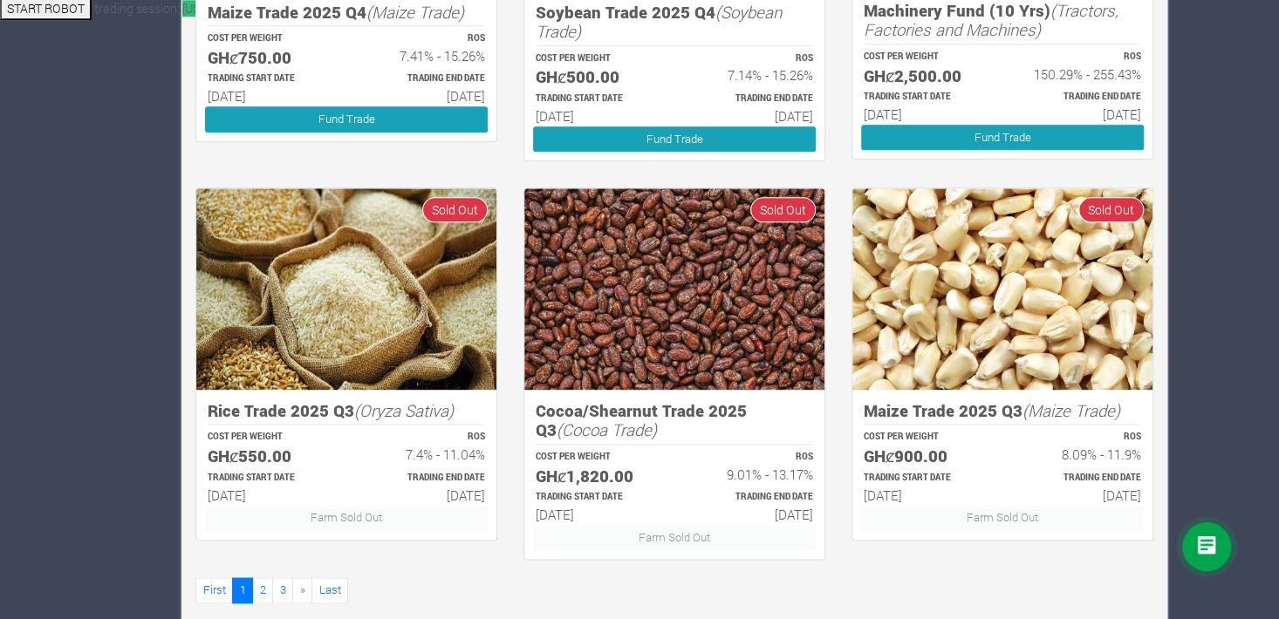
click at [625, 403] on h5 "Cocoa/Shearnut Trade 2025 Q3 (Cocoa Trade)" at bounding box center [674, 420] width 277 height 39
